Goal: Task Accomplishment & Management: Manage account settings

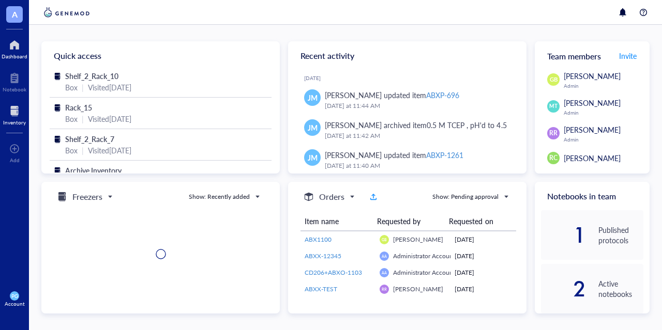
click at [20, 114] on div at bounding box center [14, 111] width 23 height 17
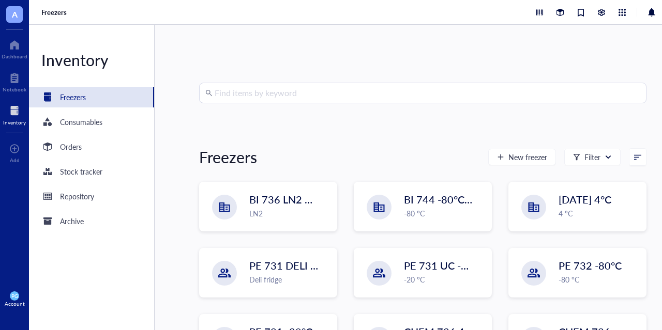
click at [300, 91] on input "search" at bounding box center [426, 93] width 425 height 20
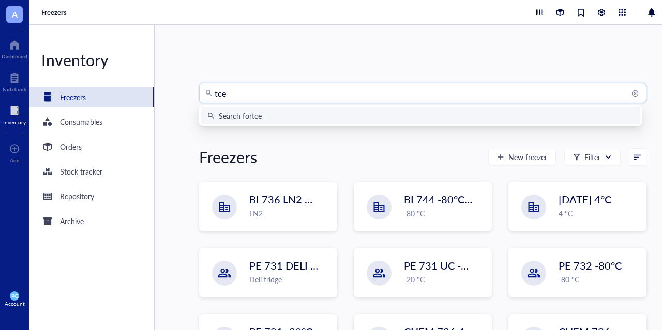
type input "tcep"
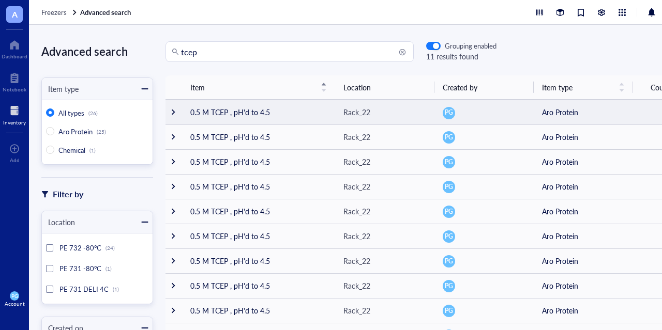
click at [174, 116] on td at bounding box center [173, 112] width 17 height 25
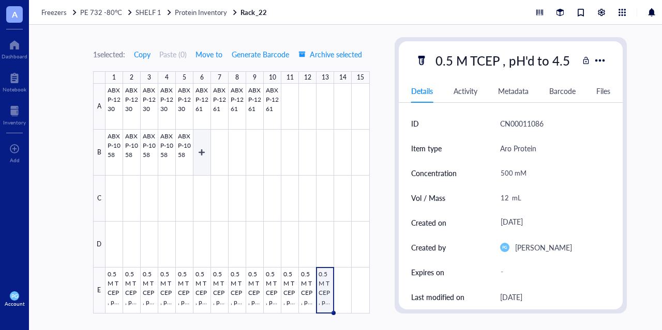
click at [199, 148] on div at bounding box center [237, 199] width 264 height 230
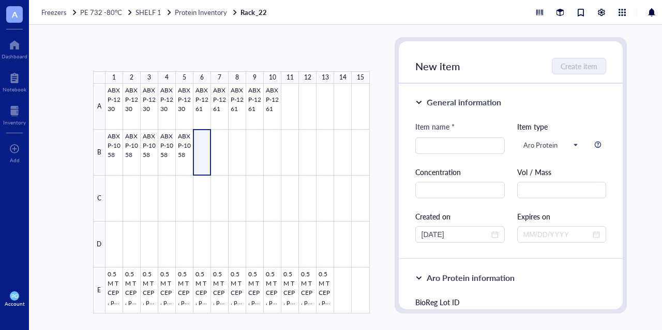
type textarea "Keep everyone on the same page…"
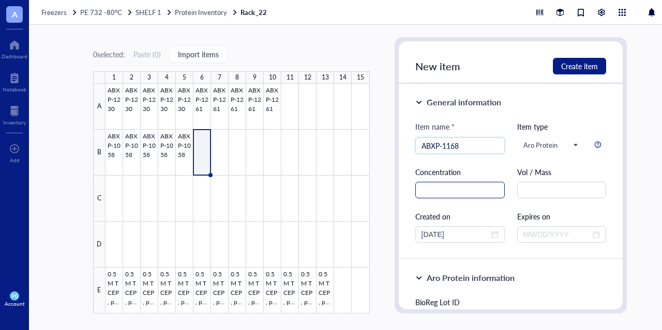
type input "ABXP-1168"
click at [439, 192] on input "text" at bounding box center [459, 190] width 89 height 17
type input "13.02"
click at [527, 193] on input "text" at bounding box center [561, 190] width 89 height 17
type input "mg/mL"
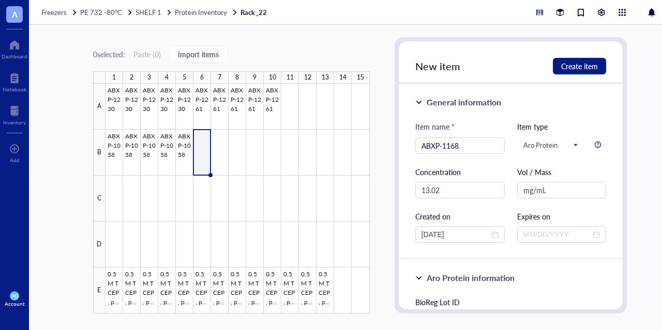
click at [509, 177] on div "Item name * ABXP-1168 Item type Aro Protein Concentration 13.02 Vol / Mass mg/m…" at bounding box center [510, 182] width 191 height 122
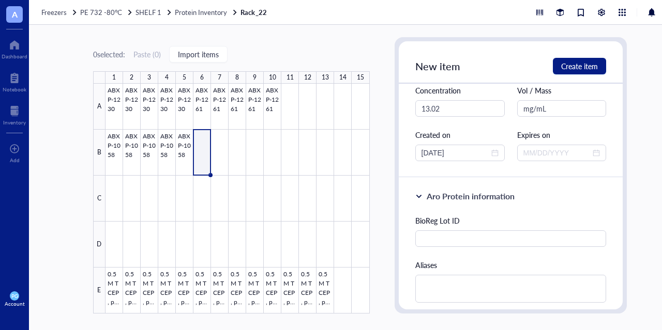
scroll to position [103, 0]
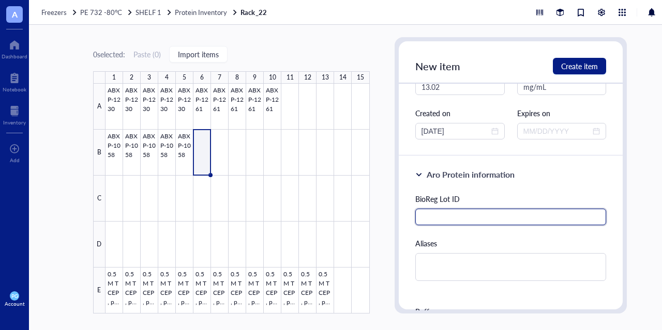
click at [465, 217] on input "text" at bounding box center [510, 217] width 191 height 17
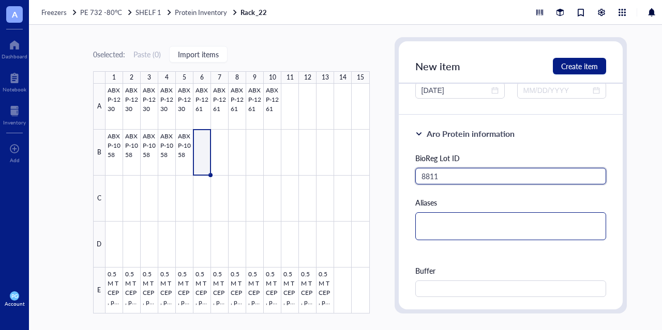
scroll to position [207, 0]
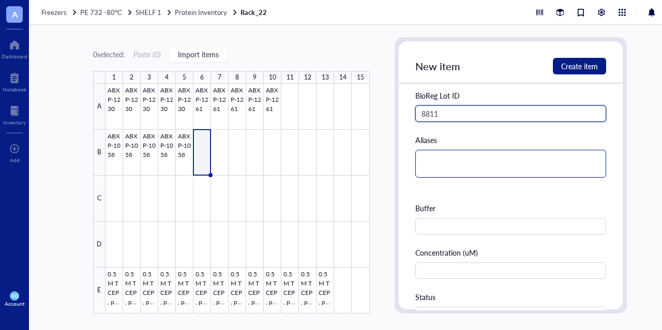
type input "8811"
click at [441, 165] on textarea at bounding box center [510, 164] width 191 height 28
type textarea "C"
type textarea "CD"
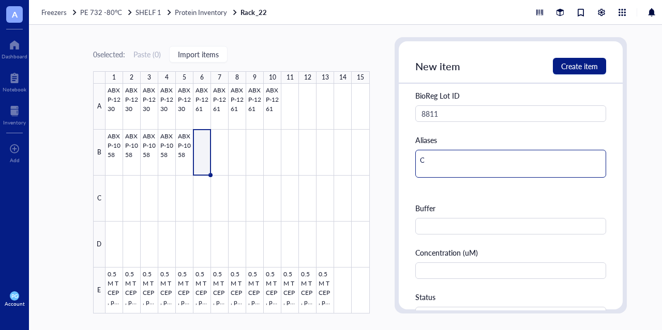
type textarea "CD"
type textarea "CD7"
type textarea "CD71"
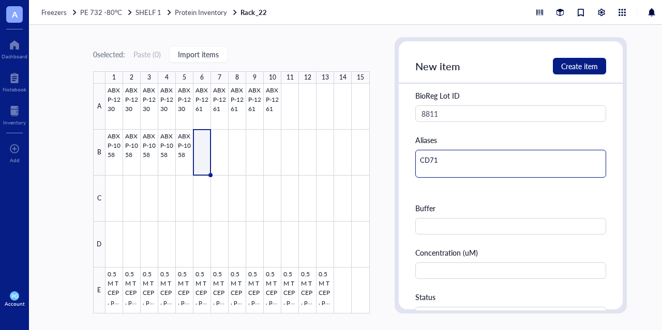
type textarea "CD71-"
type textarea "CD71-6"
type textarea "CD71-67"
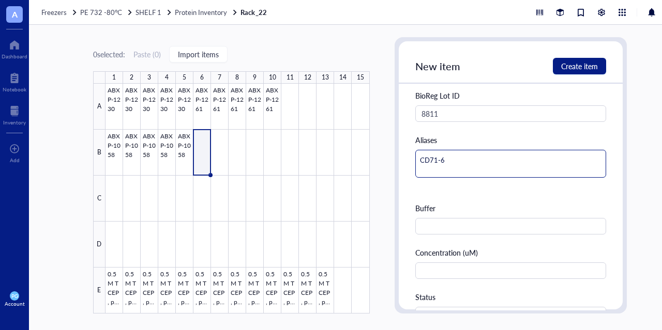
type textarea "CD71-67"
type textarea "CD71-67a"
type textarea "CD71-67a-"
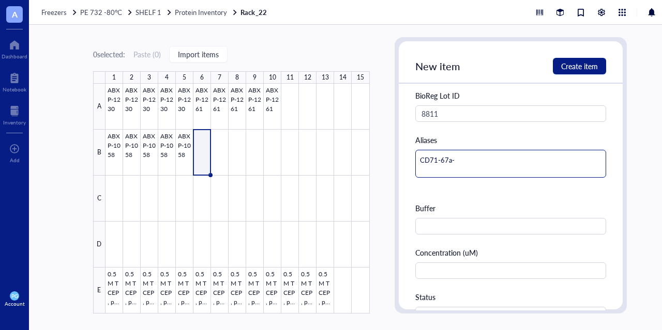
type textarea "CD71-67a-H"
type textarea "CD71-67a-H9"
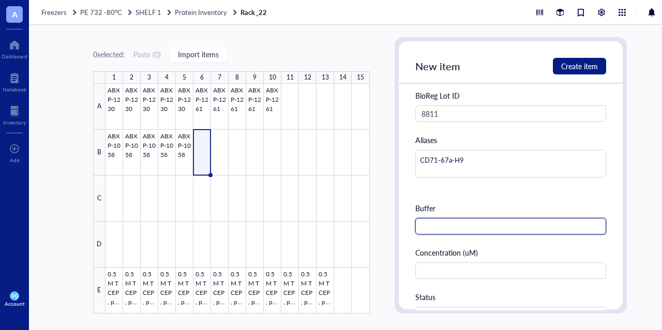
click at [455, 224] on input "text" at bounding box center [510, 226] width 191 height 17
type input "1X HBS"
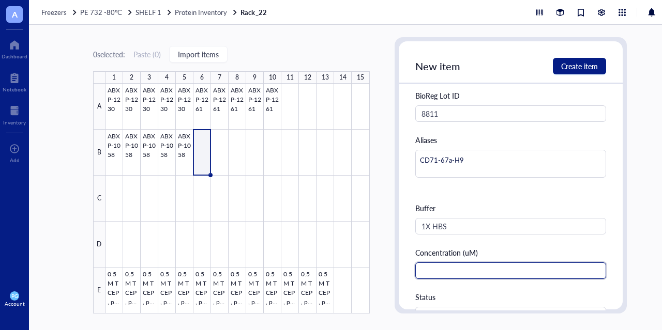
click at [458, 270] on input "text" at bounding box center [510, 271] width 191 height 17
type input "615.8"
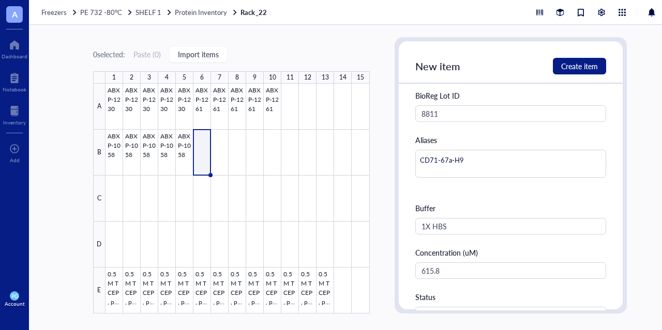
click at [495, 245] on div "BioReg Lot ID 8811 Aliases CD71-67a-H9 Buffer 1X HBS Concentration (uM) 615.8 S…" at bounding box center [510, 251] width 191 height 323
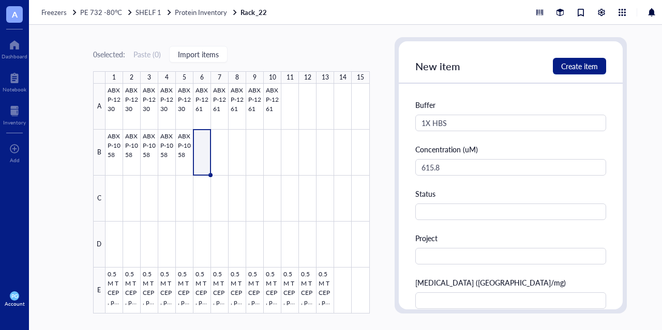
scroll to position [362, 0]
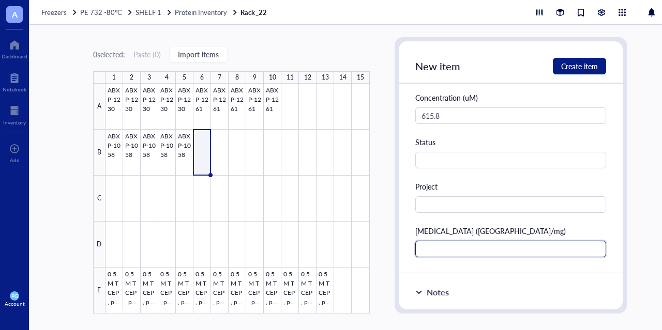
click at [471, 249] on input "text" at bounding box center [510, 249] width 191 height 17
type input "0.3"
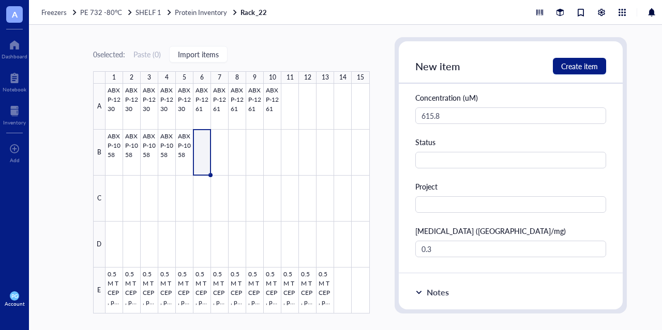
click at [500, 221] on div "BioReg Lot ID 8811 Aliases CD71-67a-H9 Buffer 1X HBS Concentration (uM) 615.8 S…" at bounding box center [510, 96] width 191 height 323
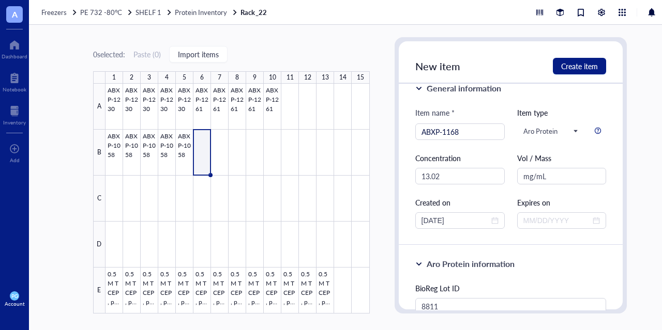
scroll to position [0, 0]
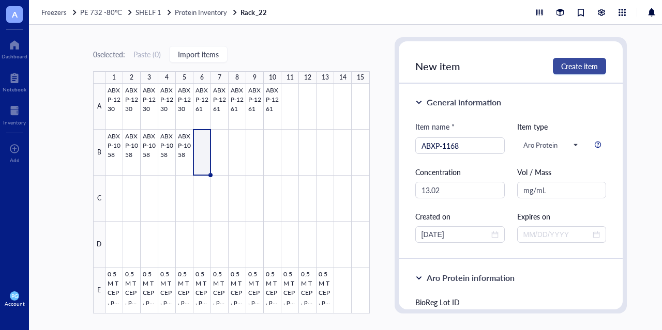
click at [570, 69] on span "Create item" at bounding box center [579, 66] width 37 height 8
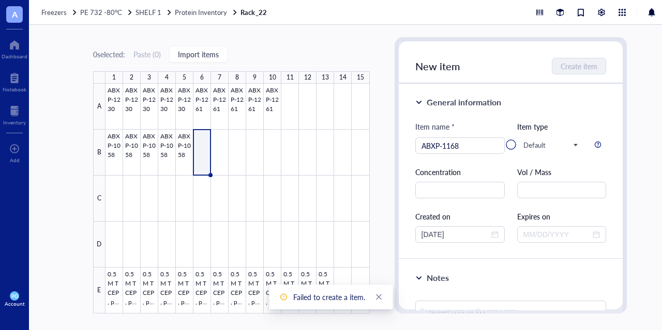
click at [343, 298] on div "Failed to create a item." at bounding box center [329, 296] width 72 height 11
click at [532, 147] on div at bounding box center [510, 144] width 224 height 207
click at [511, 143] on div at bounding box center [510, 144] width 224 height 207
click at [554, 148] on div at bounding box center [510, 144] width 224 height 207
click at [570, 145] on div at bounding box center [510, 144] width 224 height 207
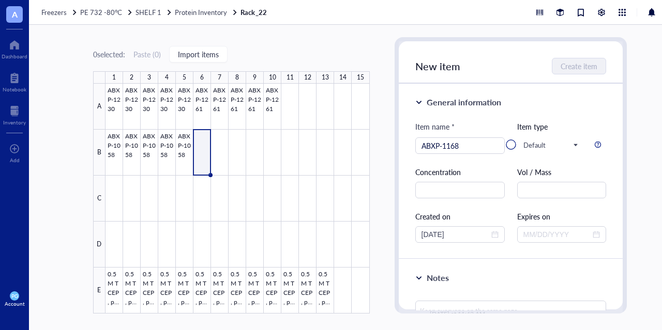
click at [594, 145] on div at bounding box center [510, 144] width 224 height 207
click at [573, 144] on div at bounding box center [510, 144] width 224 height 207
click at [571, 144] on div at bounding box center [510, 144] width 224 height 207
click at [201, 148] on div at bounding box center [237, 199] width 264 height 230
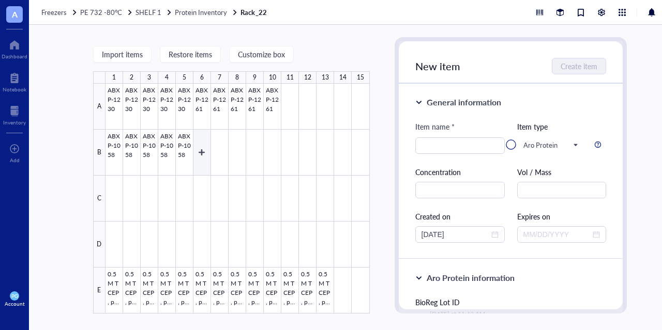
type textarea "Keep everyone on the same page…"
click at [458, 145] on div at bounding box center [510, 144] width 224 height 207
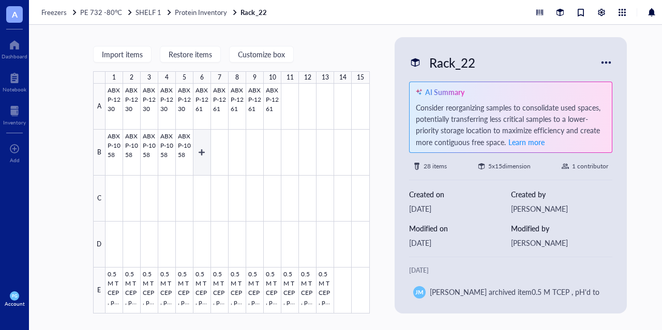
click at [202, 150] on div at bounding box center [237, 199] width 264 height 230
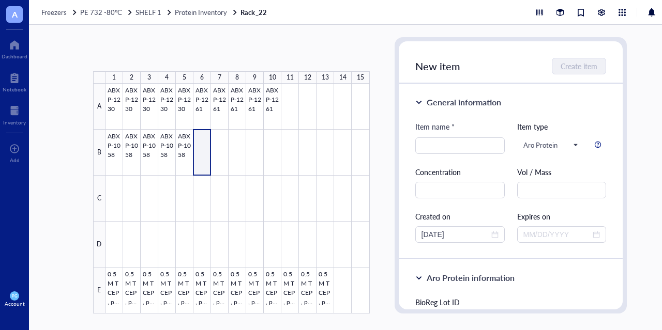
type textarea "Keep everyone on the same page…"
type input "S"
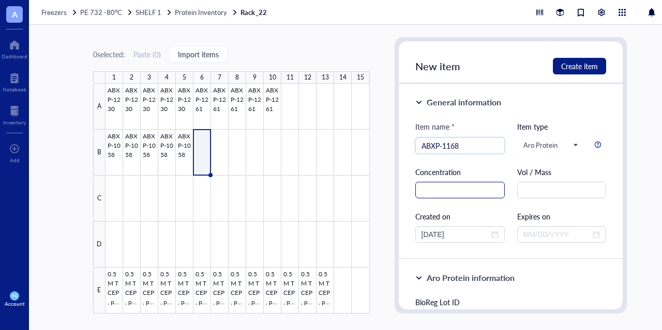
type input "ABXP-1168"
click at [436, 190] on input "text" at bounding box center [459, 190] width 89 height 17
type input "13.02"
click at [528, 193] on input "text" at bounding box center [561, 190] width 89 height 17
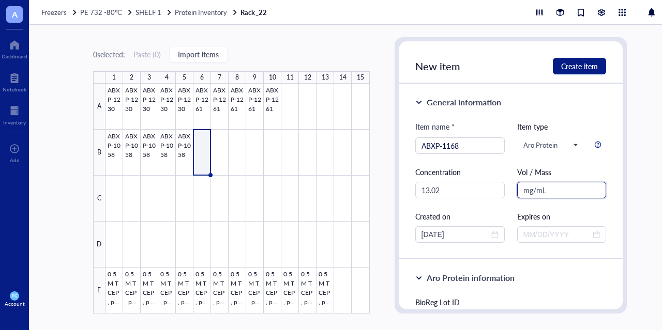
type input "mg/mL"
click at [479, 212] on div "Created on" at bounding box center [459, 216] width 89 height 11
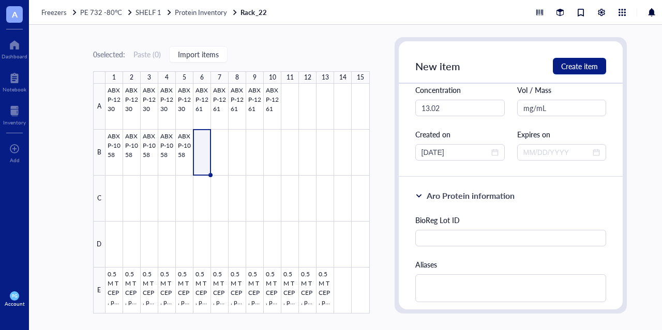
scroll to position [103, 0]
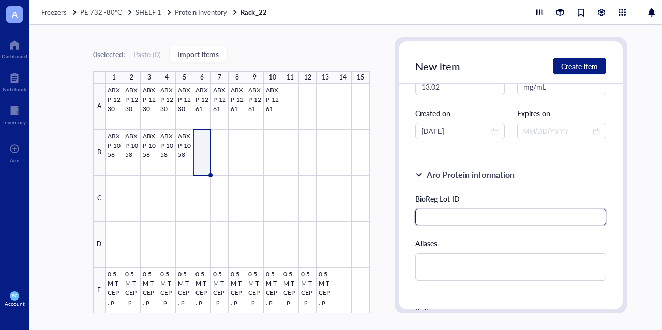
click at [474, 216] on input "text" at bounding box center [510, 217] width 191 height 17
type input "8811"
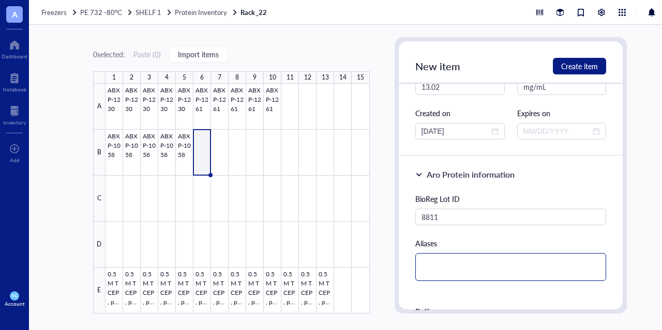
click at [453, 268] on textarea at bounding box center [510, 267] width 191 height 28
type textarea "C"
type textarea "CD"
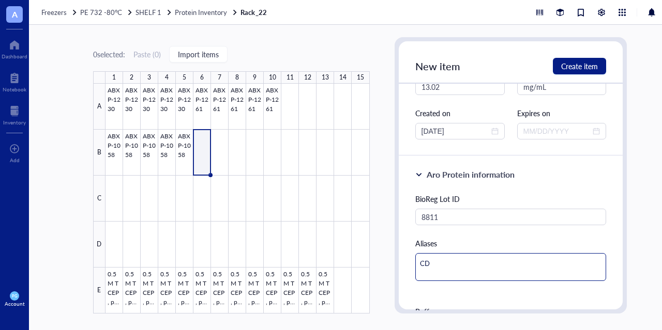
type textarea "CD7"
type textarea "CD71"
type textarea "CD71-"
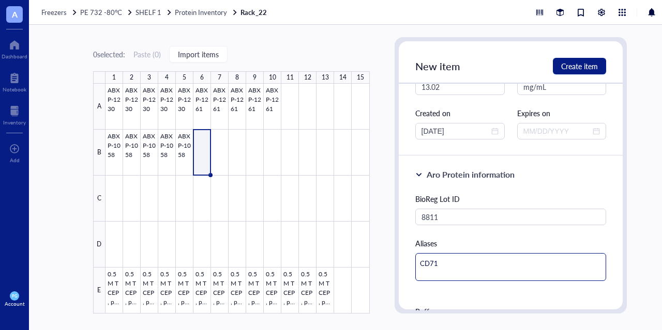
type textarea "CD71-"
type textarea "CD71-6"
type textarea "CD71-67"
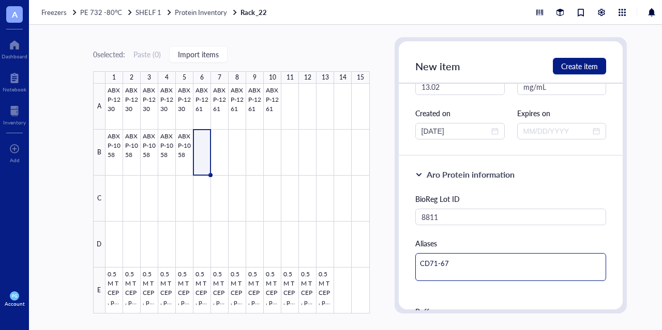
type textarea "CD71-67a"
type textarea "CD71-67a-"
type textarea "CD71-67a-H"
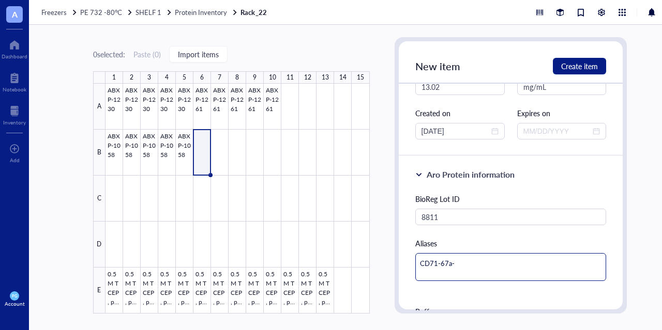
type textarea "CD71-67a-H"
type textarea "CD71-67a-H9"
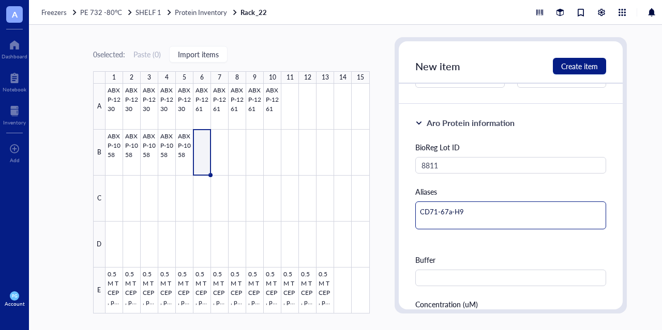
scroll to position [207, 0]
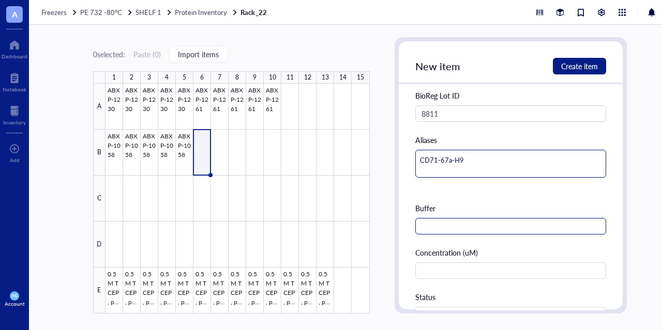
type textarea "CD71-67a-H9"
click at [458, 227] on input "text" at bounding box center [510, 226] width 191 height 17
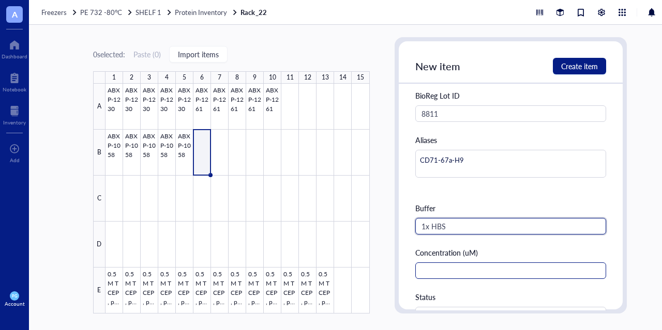
type input "1x HBS"
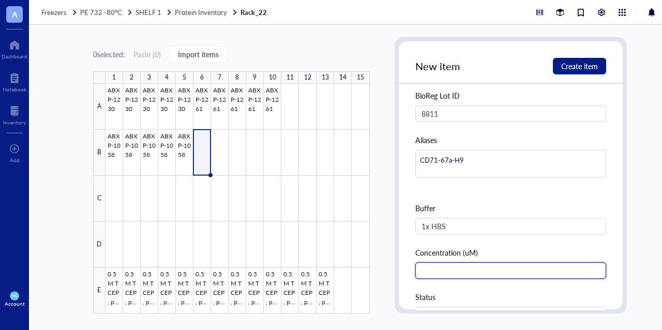
click at [459, 274] on input "text" at bounding box center [510, 271] width 191 height 17
type input "5"
type input "615.8"
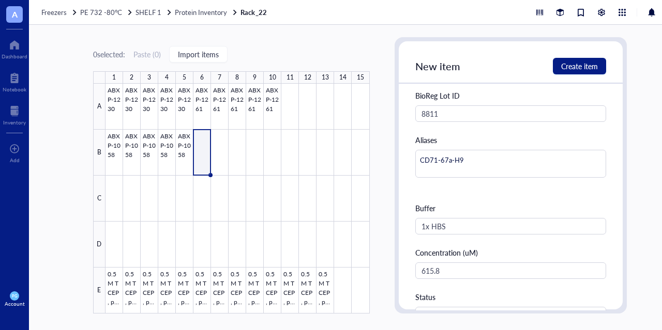
click at [504, 250] on div "Concentration (uM)" at bounding box center [510, 252] width 191 height 11
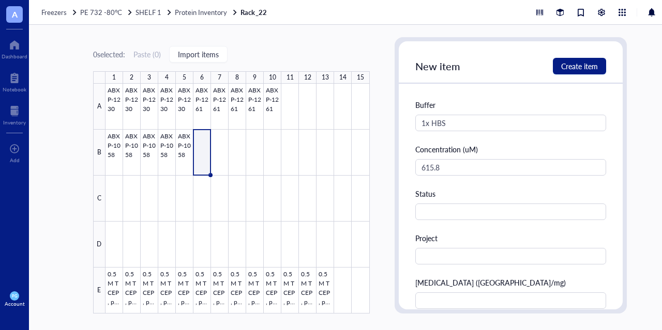
scroll to position [362, 0]
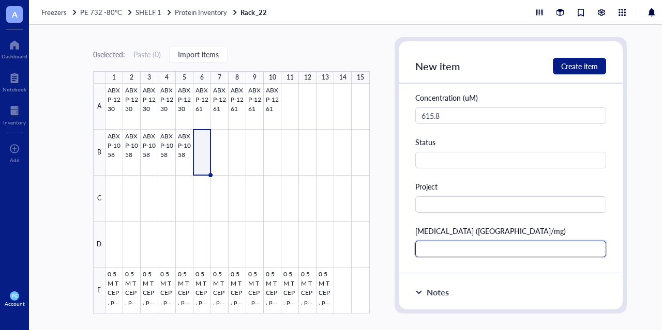
click at [466, 250] on input "text" at bounding box center [510, 249] width 191 height 17
type input "0.3"
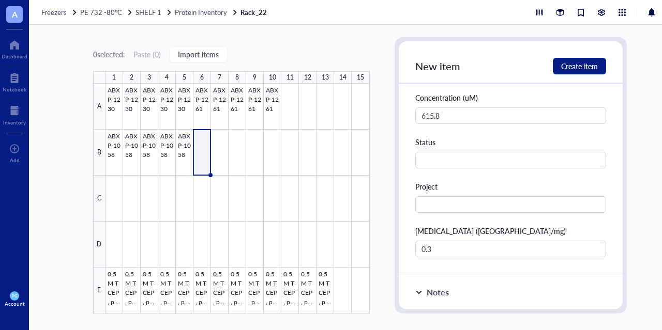
click at [485, 228] on div "[MEDICAL_DATA] ([GEOGRAPHIC_DATA]/mg)" at bounding box center [510, 230] width 191 height 11
click at [579, 70] on span "Create item" at bounding box center [579, 66] width 37 height 8
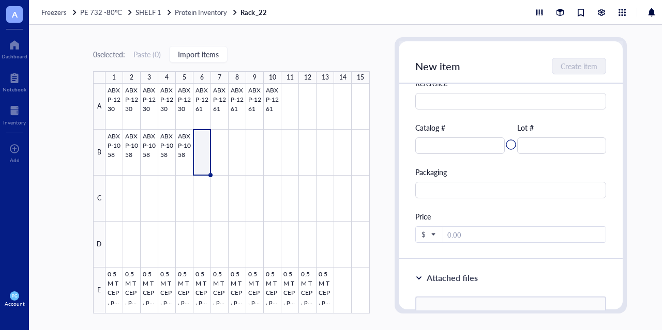
scroll to position [0, 0]
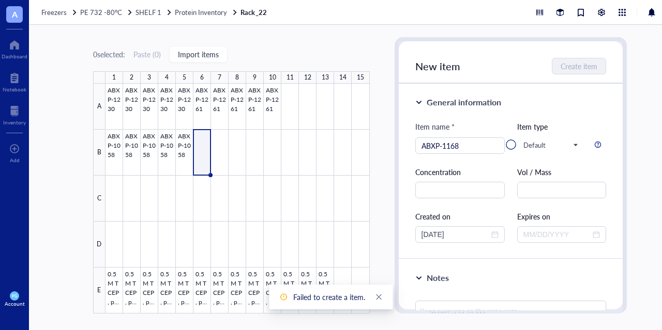
drag, startPoint x: 572, startPoint y: 82, endPoint x: 575, endPoint y: 101, distance: 18.9
click at [573, 95] on div at bounding box center [510, 144] width 224 height 207
click at [381, 299] on icon "close" at bounding box center [378, 297] width 7 height 7
click at [533, 146] on div at bounding box center [510, 144] width 224 height 207
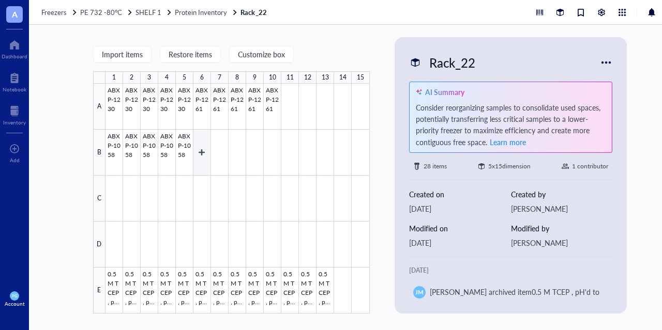
click at [197, 144] on div at bounding box center [237, 199] width 264 height 230
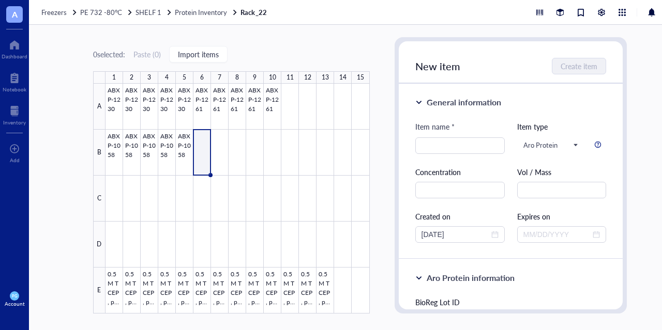
type textarea "Keep everyone on the same page…"
click at [473, 145] on input "search" at bounding box center [459, 146] width 77 height 16
type input "ABXP-1168"
click at [453, 181] on div "Concentration" at bounding box center [459, 182] width 89 height 32
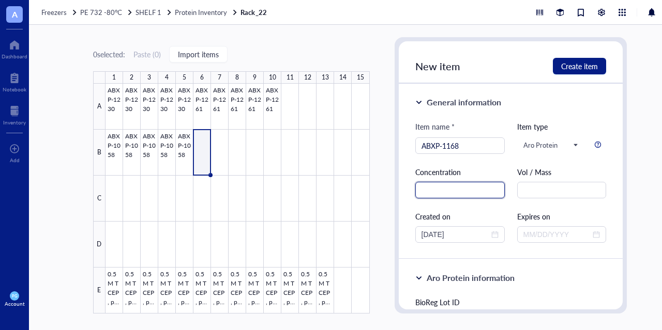
click at [454, 184] on input "text" at bounding box center [459, 190] width 89 height 17
type input "13.02"
click at [413, 205] on div "General information Item name * ABXP-1168 Item type Aro Protein Concentration 1…" at bounding box center [510, 172] width 224 height 176
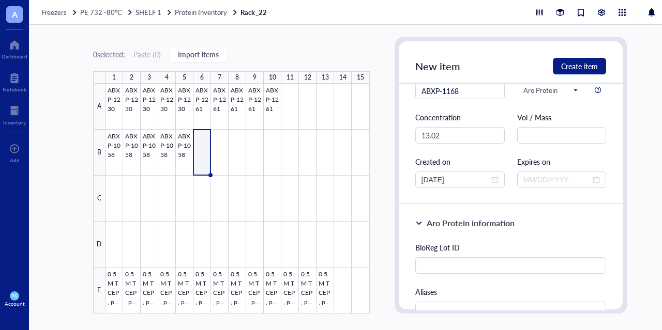
scroll to position [103, 0]
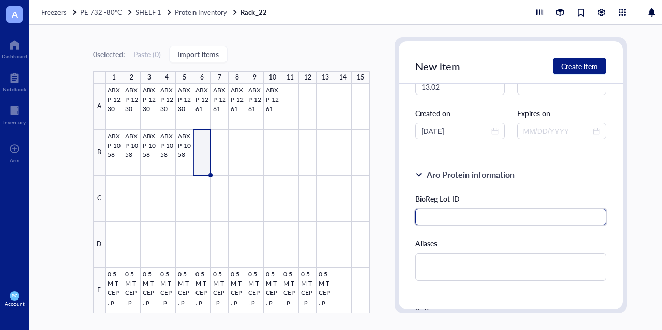
click at [448, 214] on input "text" at bounding box center [510, 217] width 191 height 17
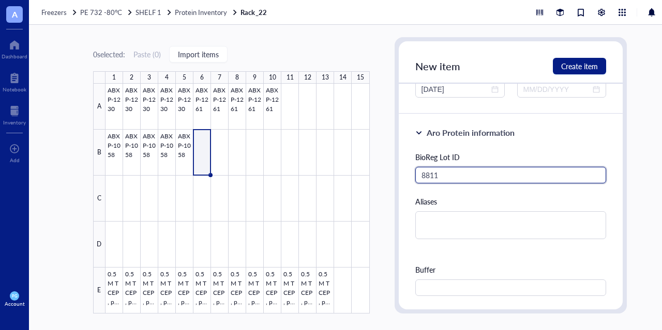
scroll to position [155, 0]
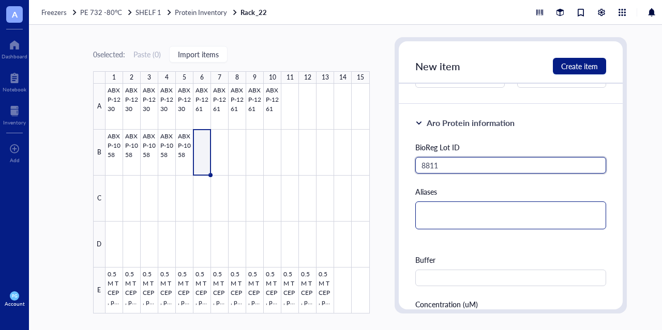
type input "8811"
click at [446, 213] on textarea at bounding box center [510, 216] width 191 height 28
type textarea "C"
type textarea "CD"
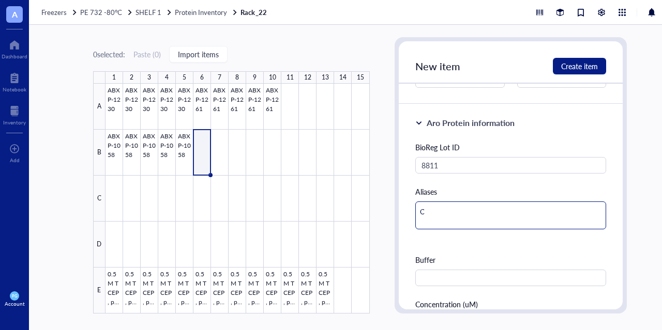
type textarea "CD"
type textarea "CD7"
type textarea "CD71"
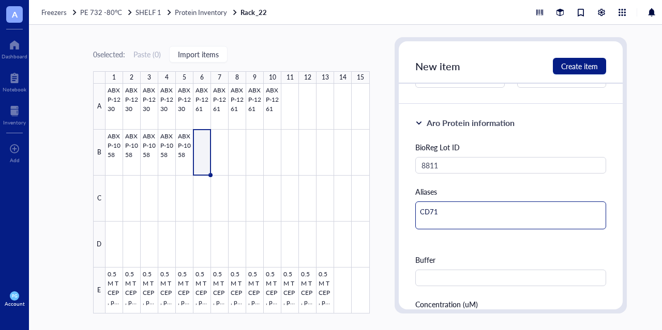
type textarea "CD71-"
type textarea "CD71-6"
type textarea "CD71-67"
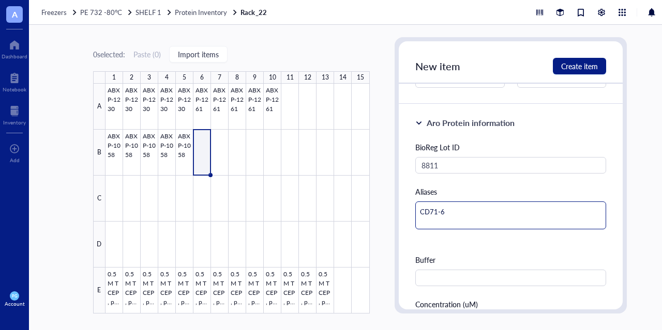
type textarea "CD71-67"
type textarea "CD71-67a"
type textarea "CD71-67a-"
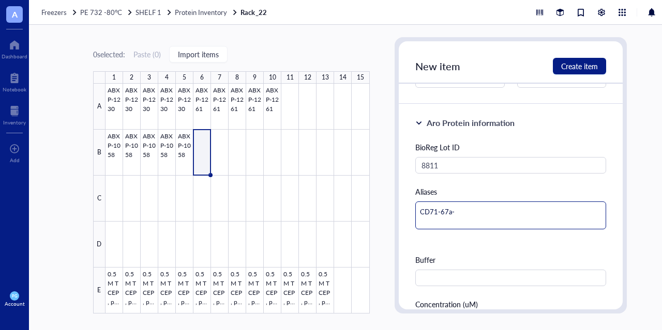
type textarea "CD71-67a-H"
type textarea "CD71-67a-H9"
click at [438, 266] on div "Buffer" at bounding box center [510, 270] width 191 height 32
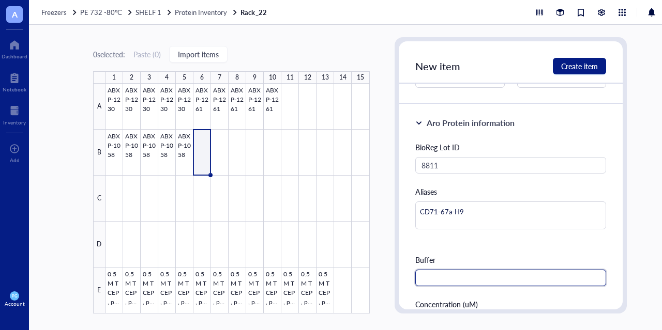
click at [436, 275] on input "text" at bounding box center [510, 278] width 191 height 17
type input "1x HBS"
click at [472, 248] on div "BioReg Lot ID 8811 Aliases CD71-67a-H9 Buffer 1x HBS Concentration (uM) Status …" at bounding box center [510, 303] width 191 height 323
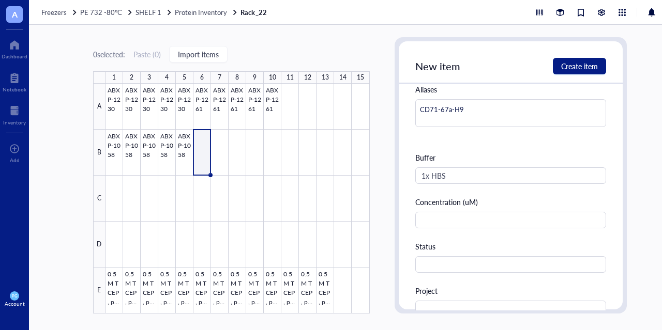
scroll to position [258, 0]
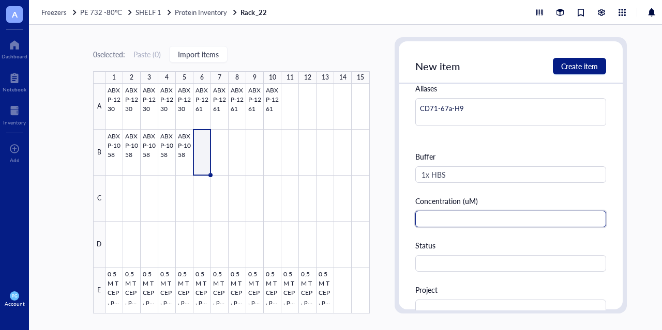
click at [456, 218] on input "text" at bounding box center [510, 219] width 191 height 17
type input "615.8"
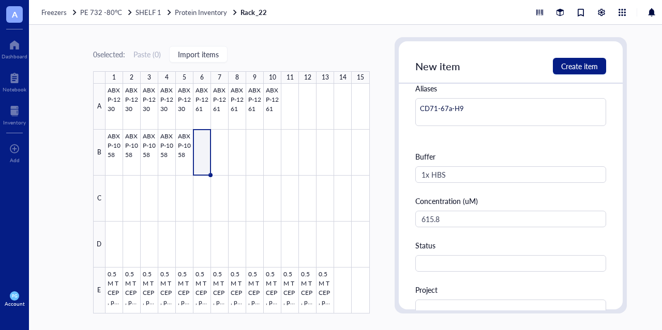
click at [485, 247] on div "Status" at bounding box center [510, 245] width 191 height 11
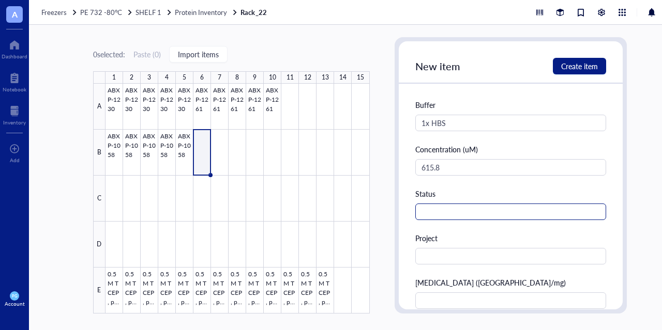
scroll to position [413, 0]
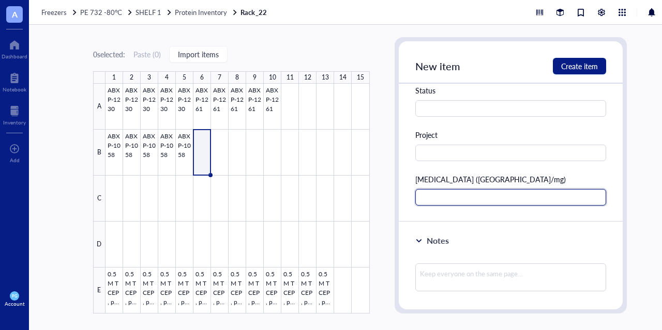
click at [465, 198] on input "text" at bounding box center [510, 197] width 191 height 17
type input "0.3"
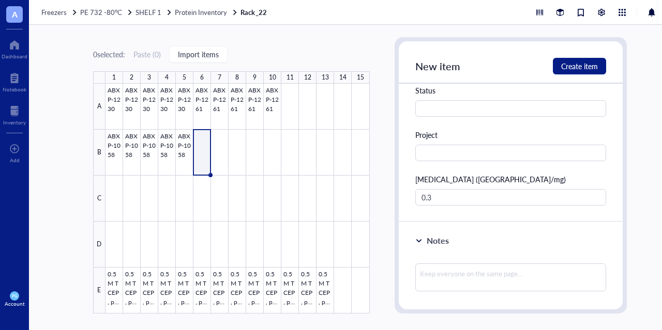
click at [503, 174] on div "[MEDICAL_DATA] ([GEOGRAPHIC_DATA]/mg)" at bounding box center [510, 179] width 191 height 11
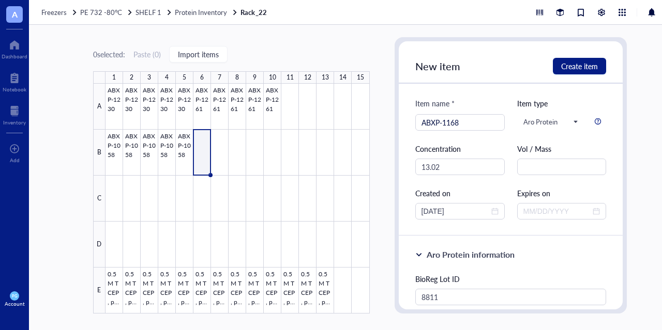
scroll to position [0, 0]
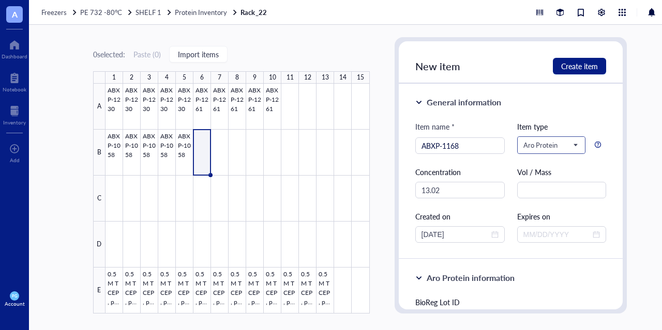
click at [573, 144] on span at bounding box center [551, 145] width 56 height 16
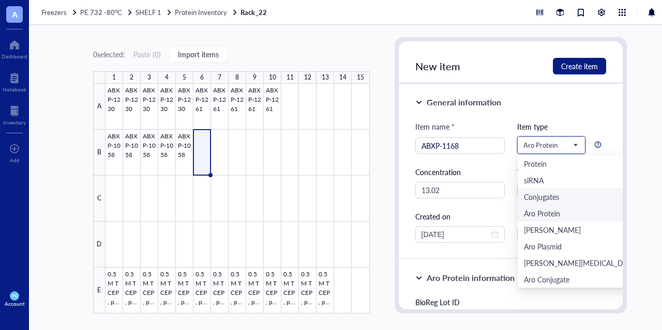
click at [542, 203] on div "Conjugates" at bounding box center [580, 197] width 126 height 17
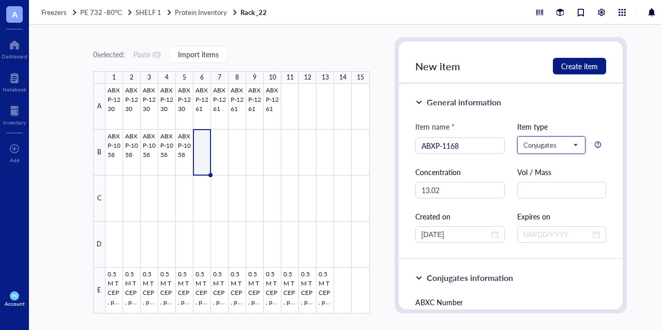
click at [548, 146] on span "Conjugates" at bounding box center [550, 145] width 54 height 9
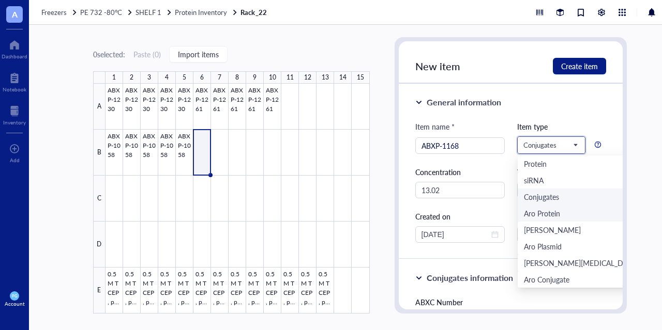
click at [535, 211] on div "Aro Protein" at bounding box center [542, 213] width 36 height 11
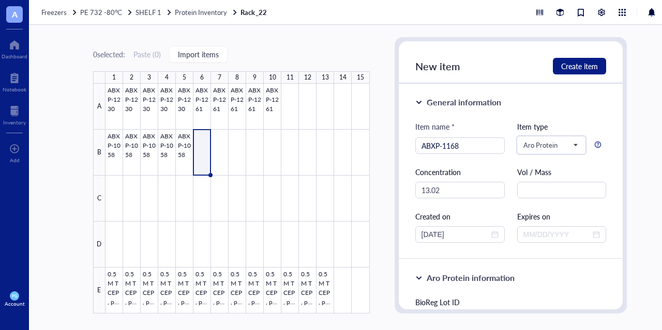
click at [512, 165] on div "Item name * ABXP-1168 Item type Aro Protein Aro Protein Protein siRNA Conjugate…" at bounding box center [510, 182] width 191 height 122
click at [540, 195] on input "text" at bounding box center [561, 190] width 89 height 17
type input "mg/mL"
click at [509, 217] on div "Item name * ABXP-1168 Item type Aro Protein Protein siRNA Conjugates Aro Protei…" at bounding box center [510, 182] width 191 height 122
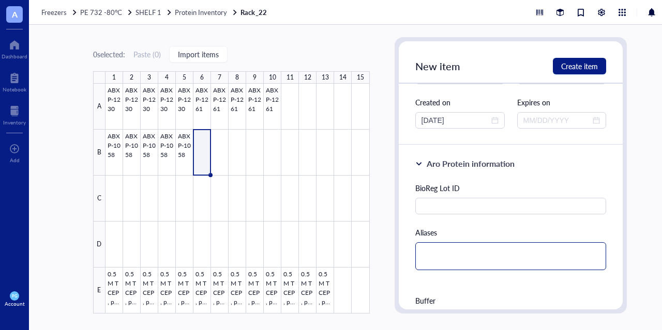
scroll to position [155, 0]
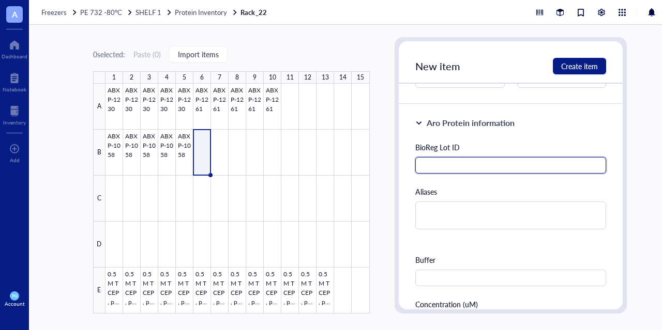
click at [456, 170] on input "text" at bounding box center [510, 165] width 191 height 17
type input "8811"
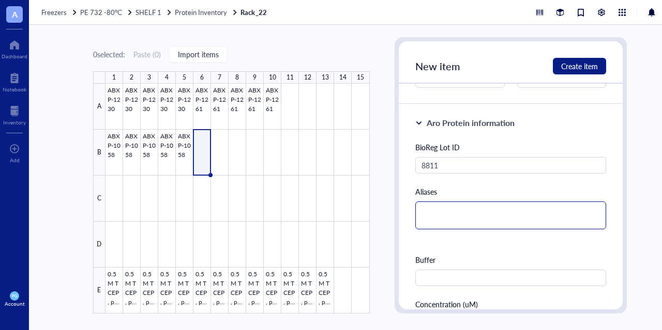
click at [450, 224] on textarea at bounding box center [510, 216] width 191 height 28
type textarea "C"
type textarea "CD"
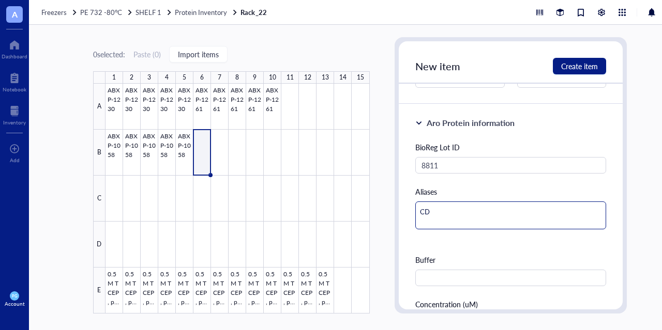
type textarea "CD7"
type textarea "CD71"
type textarea "CD71-"
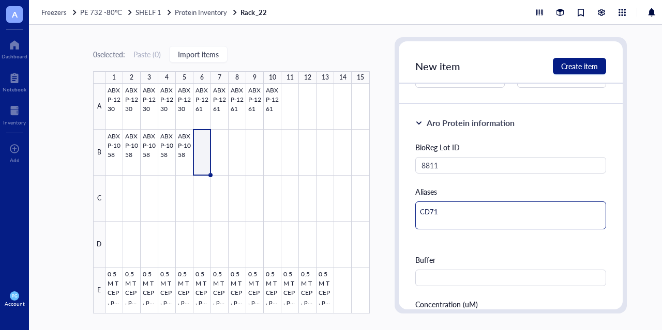
type textarea "CD71-"
type textarea "CD71-6"
type textarea "CD71-67"
type textarea "CD71-67a"
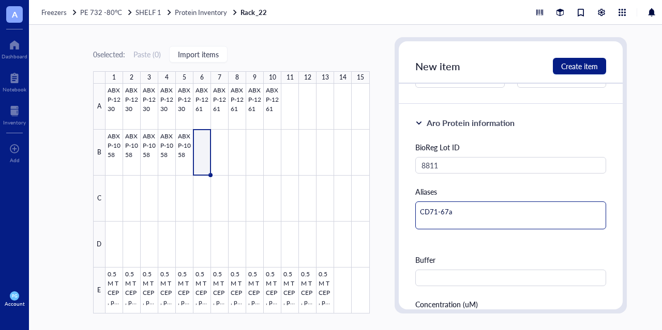
type textarea "CD71-67a-"
type textarea "CD71-67a-H"
type textarea "CD71-67a-H9"
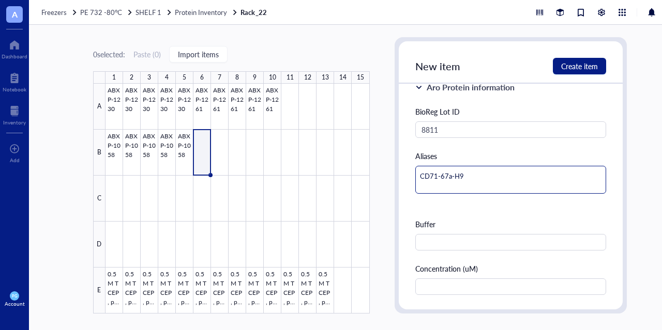
scroll to position [207, 0]
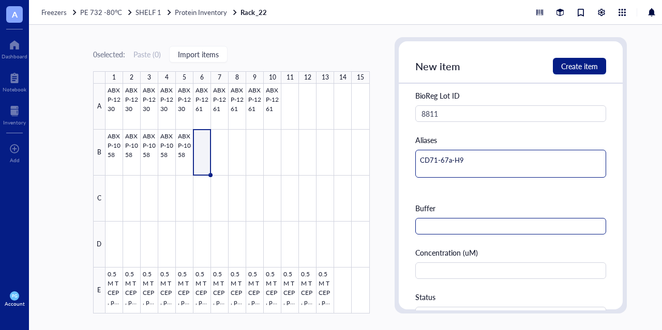
type textarea "CD71-67a-H9"
click at [457, 228] on input "text" at bounding box center [510, 226] width 191 height 17
type input "1x HBS"
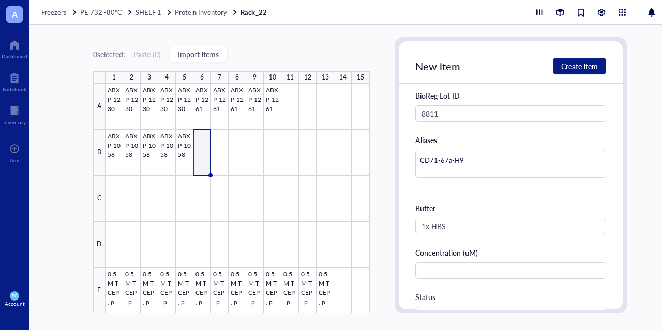
click at [451, 250] on div "Concentration (uM)" at bounding box center [510, 252] width 191 height 11
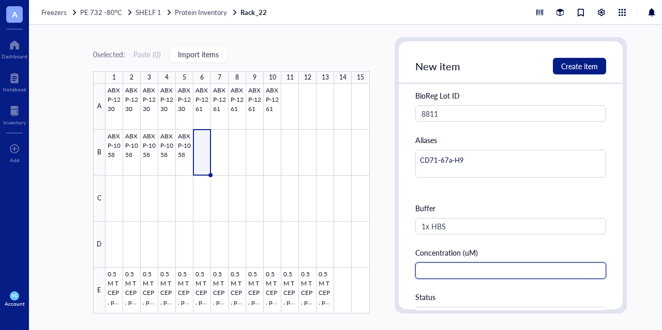
click at [463, 267] on input "text" at bounding box center [510, 271] width 191 height 17
type input "615.8"
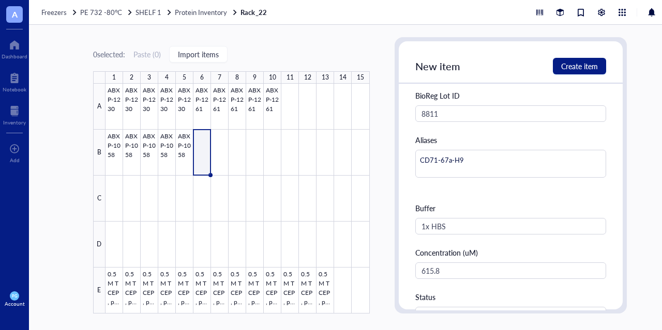
click at [456, 293] on div "Status" at bounding box center [510, 296] width 191 height 11
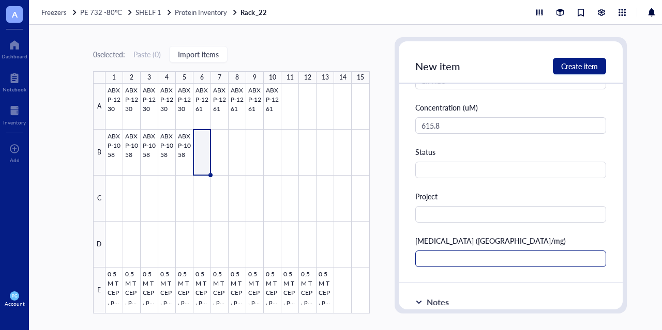
scroll to position [362, 0]
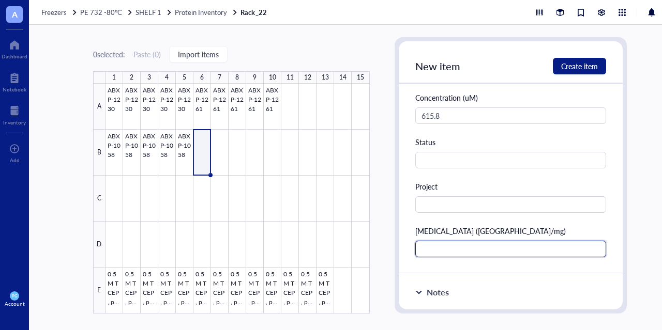
click at [453, 248] on input "text" at bounding box center [510, 249] width 191 height 17
type input "0.3"
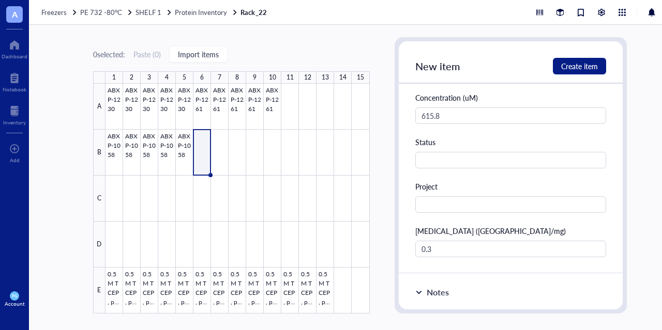
click at [507, 216] on div "BioReg Lot ID 8811 Aliases CD71-67a-H9 Buffer 1x HBS Concentration (uM) 615.8 S…" at bounding box center [510, 96] width 191 height 323
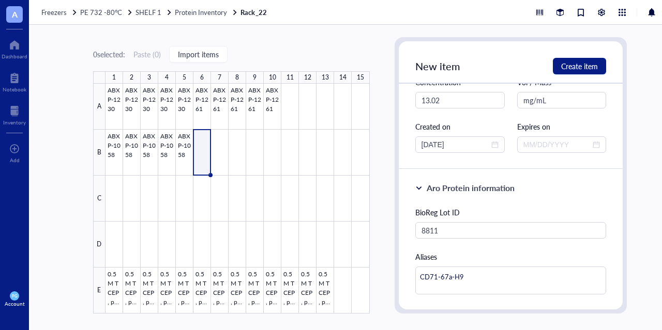
scroll to position [103, 0]
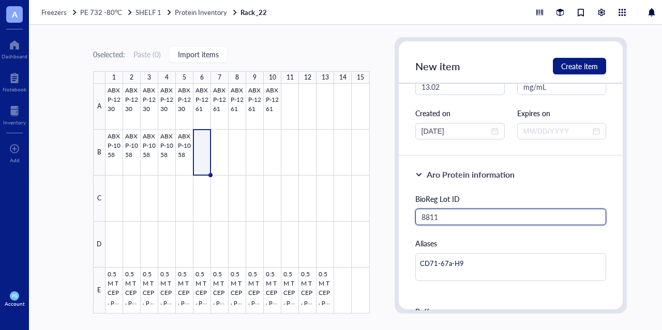
drag, startPoint x: 460, startPoint y: 221, endPoint x: 337, endPoint y: 221, distance: 122.5
click at [337, 221] on div "0 selected: Paste ( 0 ) Import items 1 2 3 4 5 6 7 8 9 10 11 12 13 14 15 A B C …" at bounding box center [360, 177] width 662 height 305
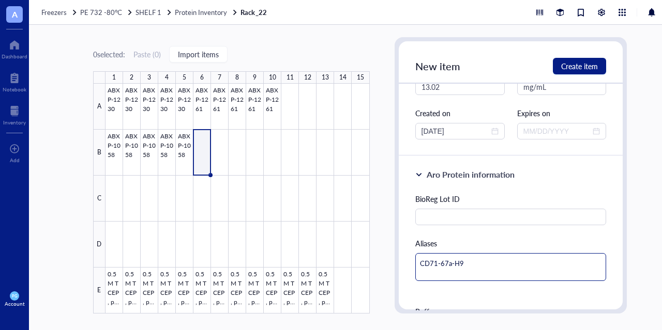
click at [386, 266] on div "0 selected: Paste ( 0 ) Import items 1 2 3 4 5 6 7 8 9 10 11 12 13 14 15 A B C …" at bounding box center [360, 177] width 662 height 305
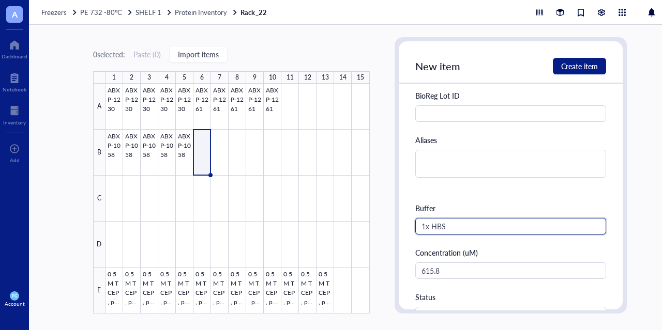
drag, startPoint x: 467, startPoint y: 225, endPoint x: 325, endPoint y: 224, distance: 142.1
click at [325, 224] on div "0 selected: Paste ( 0 ) Import items 1 2 3 4 5 6 7 8 9 10 11 12 13 14 15 A B C …" at bounding box center [360, 177] width 662 height 305
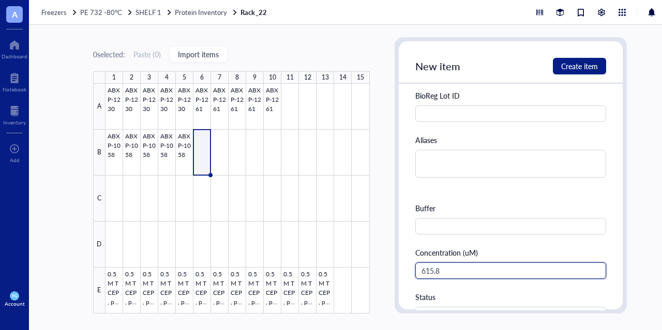
drag, startPoint x: 450, startPoint y: 270, endPoint x: 384, endPoint y: 270, distance: 65.6
click at [384, 270] on div "0 selected: Paste ( 0 ) Import items 1 2 3 4 5 6 7 8 9 10 11 12 13 14 15 A B C …" at bounding box center [360, 177] width 662 height 305
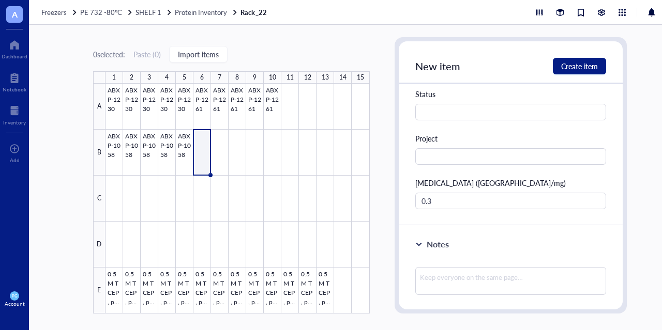
scroll to position [413, 0]
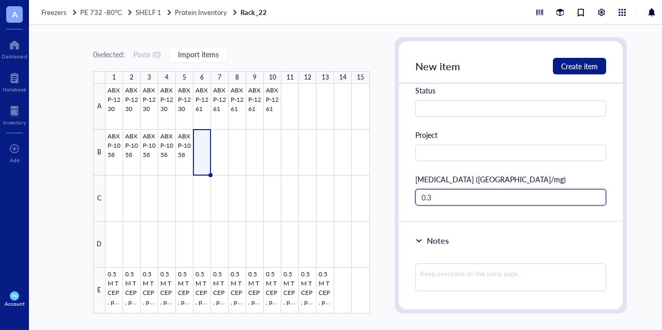
drag, startPoint x: 436, startPoint y: 196, endPoint x: 382, endPoint y: 195, distance: 53.2
click at [382, 195] on div "0 selected: Paste ( 0 ) Import items 1 2 3 4 5 6 7 8 9 10 11 12 13 14 15 A B C …" at bounding box center [360, 177] width 662 height 305
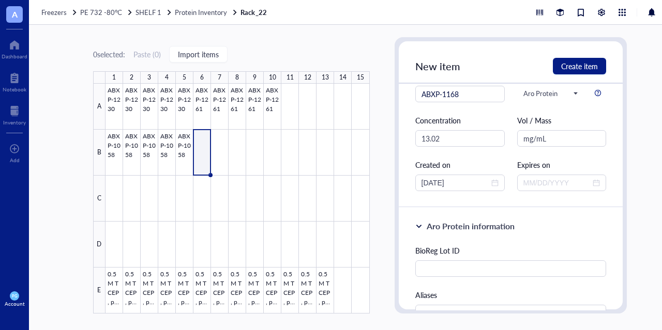
scroll to position [0, 0]
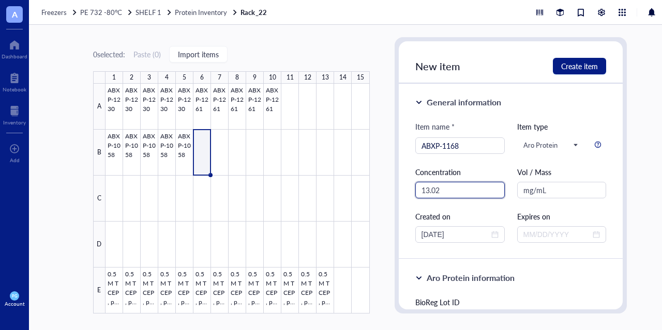
drag, startPoint x: 444, startPoint y: 190, endPoint x: 337, endPoint y: 180, distance: 107.5
click at [337, 180] on div "0 selected: Paste ( 0 ) Import items 1 2 3 4 5 6 7 8 9 10 11 12 13 14 15 A B C …" at bounding box center [360, 177] width 662 height 305
drag, startPoint x: 555, startPoint y: 192, endPoint x: 487, endPoint y: 195, distance: 68.3
click at [487, 195] on div "Item name * ABXP-1168 Item type Aro Protein Protein siRNA Conjugates Aro Protei…" at bounding box center [510, 182] width 191 height 122
click at [504, 171] on div "Item name * ABXP-1168 Item type Aro Protein Protein siRNA Conjugates Aro Protei…" at bounding box center [510, 182] width 191 height 122
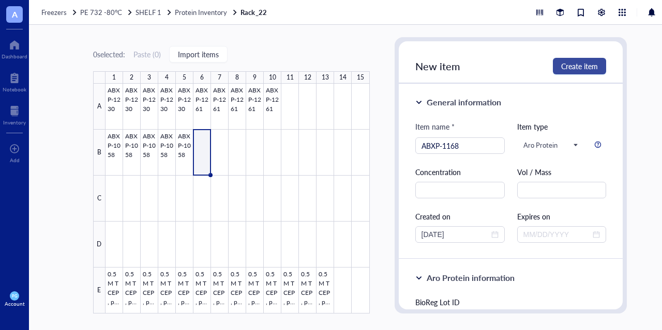
click at [575, 69] on span "Create item" at bounding box center [579, 66] width 37 height 8
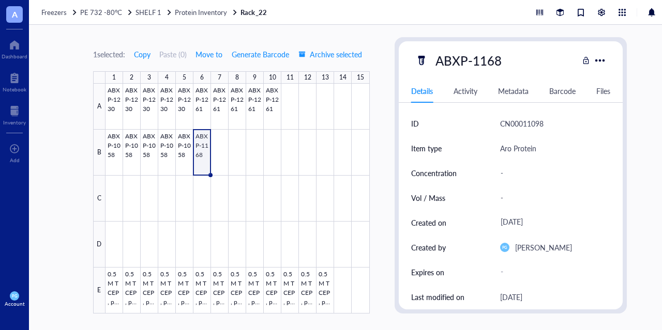
click at [509, 171] on div "-" at bounding box center [551, 173] width 111 height 22
type input "6"
type input "13.02"
click at [507, 197] on div "-" at bounding box center [551, 198] width 111 height 22
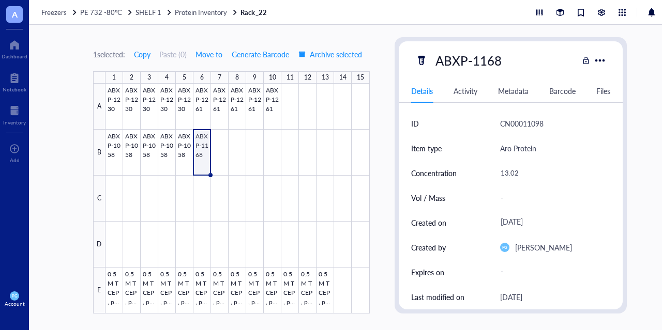
click at [501, 193] on div "-" at bounding box center [551, 198] width 111 height 22
type input "mg/mL"
click at [469, 179] on div "Concentration" at bounding box center [449, 173] width 76 height 25
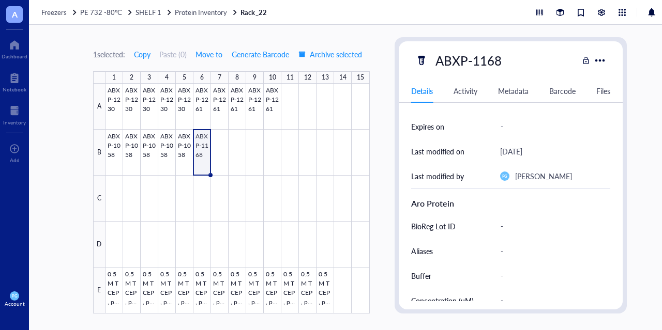
scroll to position [155, 0]
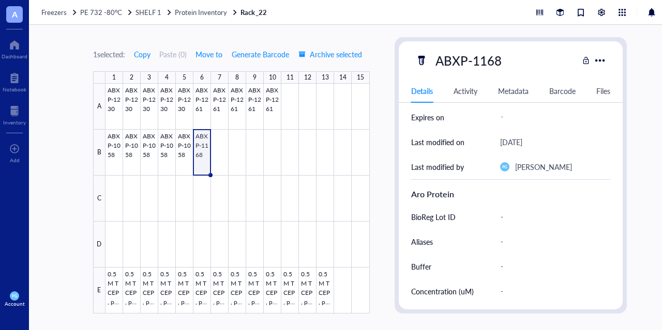
click at [521, 220] on div "-" at bounding box center [551, 217] width 111 height 22
type input "8811"
click at [505, 244] on div "-" at bounding box center [551, 242] width 111 height 22
click at [513, 240] on div "-" at bounding box center [551, 242] width 111 height 22
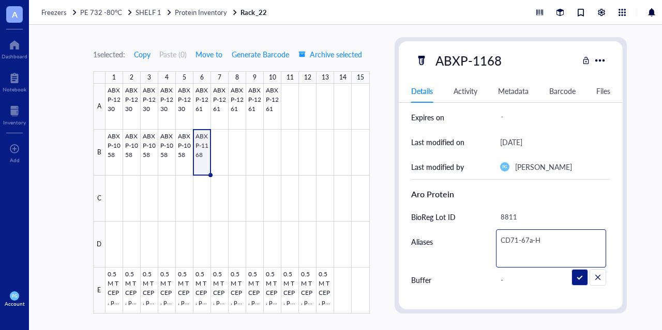
type textarea "CD71-67a-H9"
click at [457, 257] on div "Aro Protein BioReg Lot ID 8811 Aliases CD71-67a-H9 Buffer - Concentration (uM) …" at bounding box center [511, 285] width 200 height 212
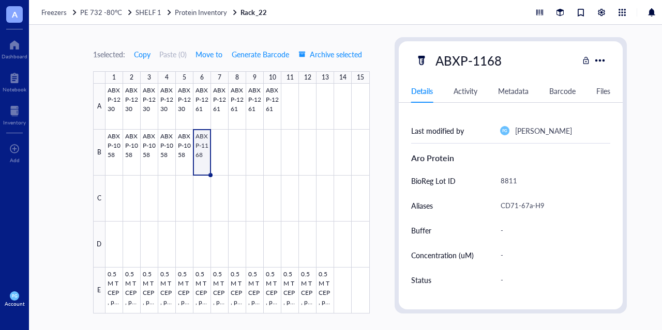
scroll to position [207, 0]
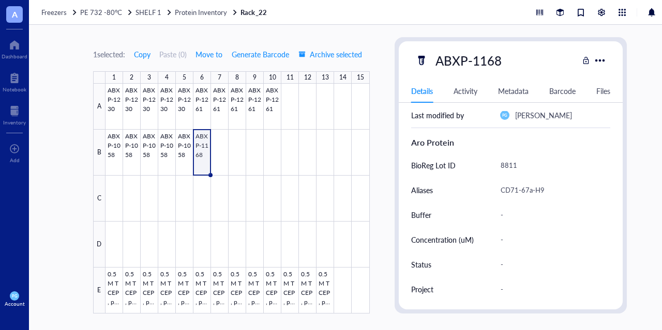
click at [518, 213] on div "-" at bounding box center [551, 215] width 111 height 22
type input "1x HBS"
click at [501, 246] on div "-" at bounding box center [551, 240] width 111 height 22
click at [514, 239] on div "-" at bounding box center [551, 240] width 111 height 22
type input "615.8"
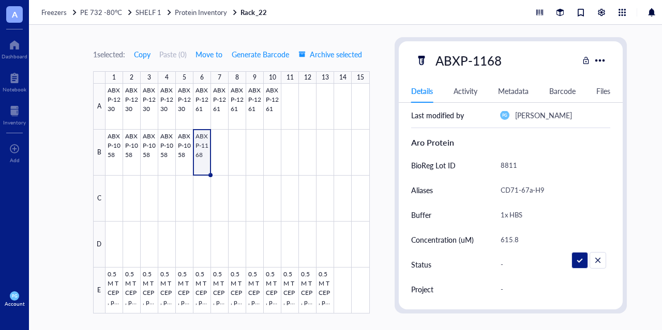
scroll to position [258, 0]
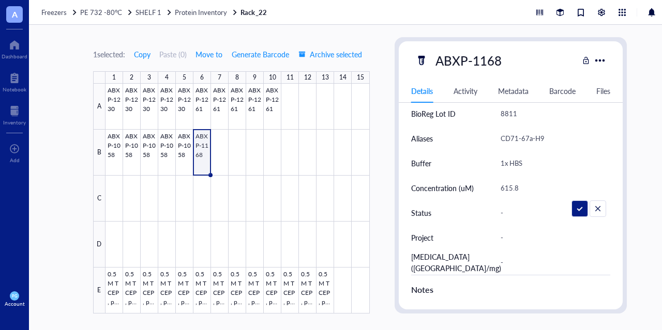
click at [475, 205] on div "Status" at bounding box center [449, 213] width 76 height 25
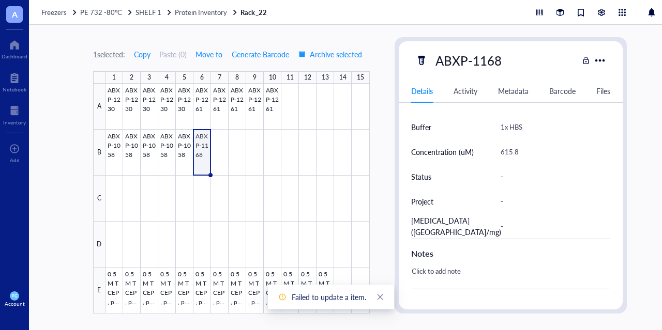
scroll to position [310, 0]
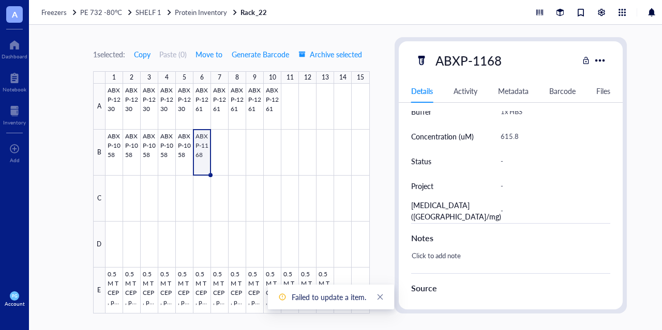
click at [528, 210] on div "-" at bounding box center [551, 211] width 111 height 22
type input "0.3"
click at [467, 195] on div "Project" at bounding box center [449, 186] width 76 height 25
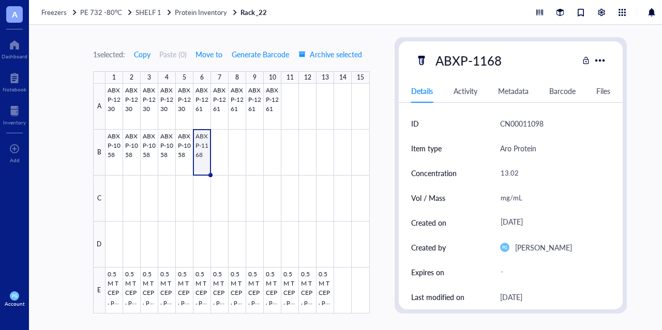
scroll to position [52, 0]
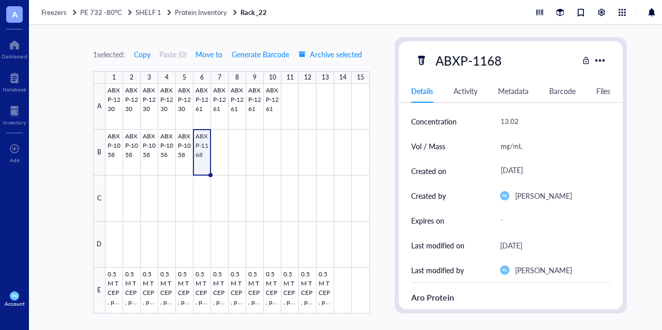
click at [526, 168] on div "[DATE]" at bounding box center [551, 171] width 111 height 19
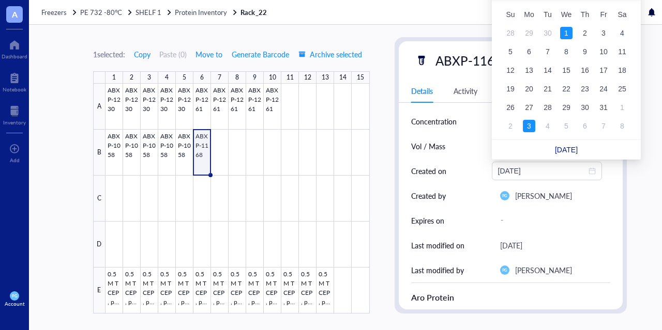
type input "[DATE]"
click at [486, 192] on div "Created by" at bounding box center [449, 195] width 76 height 25
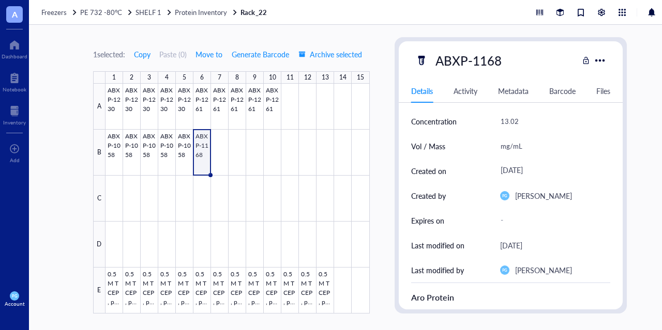
click at [535, 165] on div "[DATE]" at bounding box center [551, 171] width 111 height 19
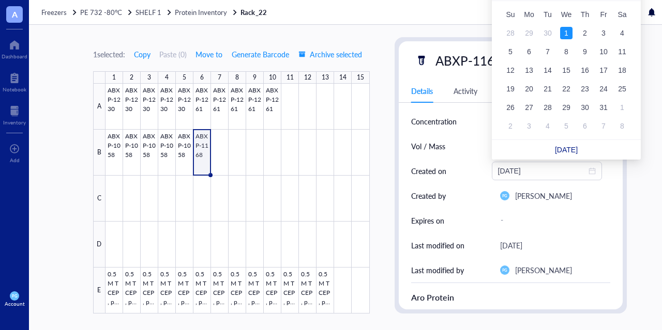
click at [480, 177] on div "Created on [DATE]" at bounding box center [511, 171] width 200 height 25
click at [522, 243] on div "[DATE]" at bounding box center [511, 245] width 22 height 12
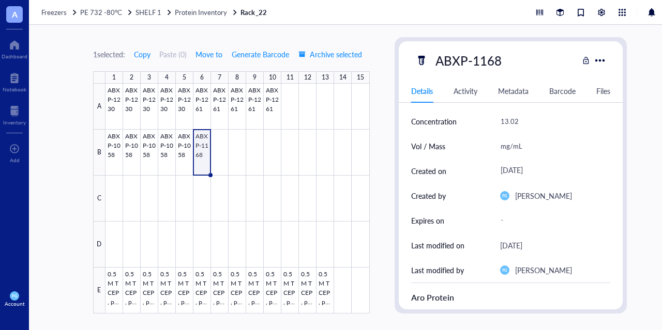
click at [522, 246] on div "[DATE]" at bounding box center [511, 245] width 22 height 12
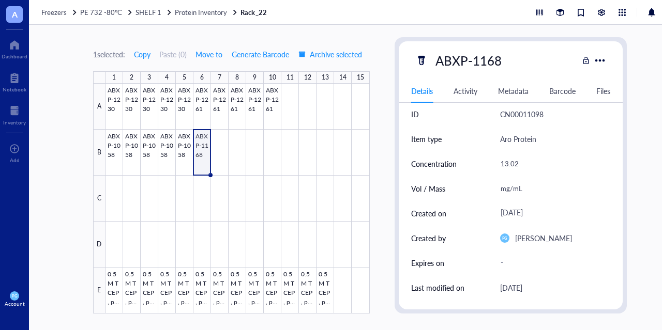
scroll to position [0, 0]
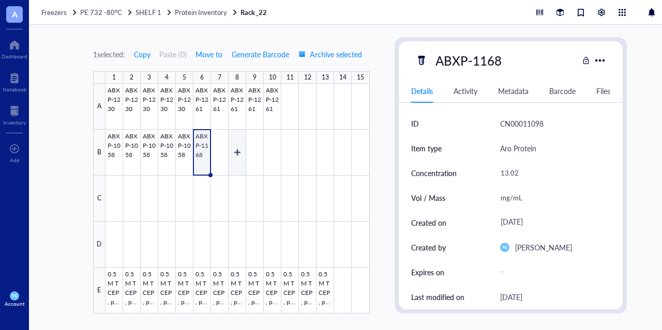
click at [230, 150] on div at bounding box center [237, 199] width 264 height 230
type textarea "Keep everyone on the same page…"
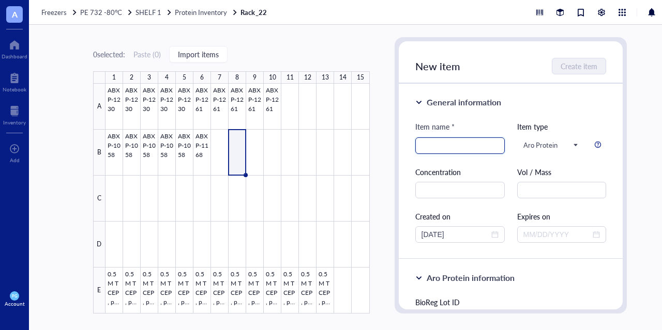
click at [458, 150] on input "search" at bounding box center [459, 146] width 77 height 16
type input "ABXP-1168"
click at [589, 57] on div "New item Create item" at bounding box center [510, 62] width 224 height 42
click at [583, 63] on span "Create item" at bounding box center [579, 66] width 37 height 8
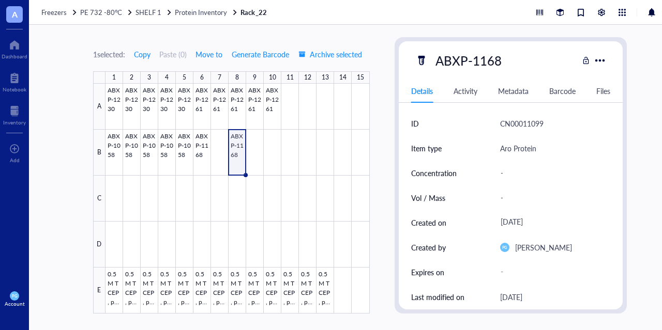
click at [501, 166] on div "-" at bounding box center [551, 173] width 111 height 22
type input "3"
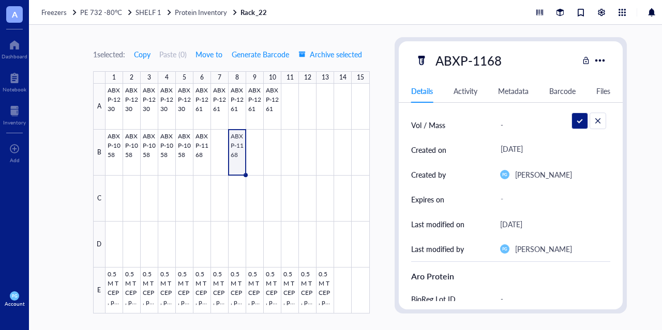
scroll to position [72, 0]
click at [543, 205] on div "-" at bounding box center [551, 200] width 111 height 19
click at [464, 189] on div "Expires on" at bounding box center [449, 200] width 76 height 25
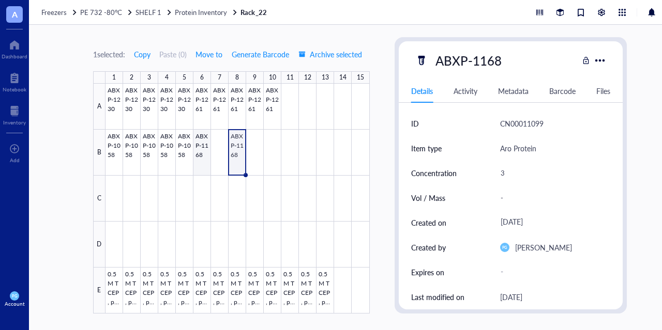
click at [201, 160] on div at bounding box center [237, 199] width 264 height 230
type textarea "Keep everyone on the same page…"
click at [531, 225] on div "[DATE]" at bounding box center [551, 222] width 111 height 19
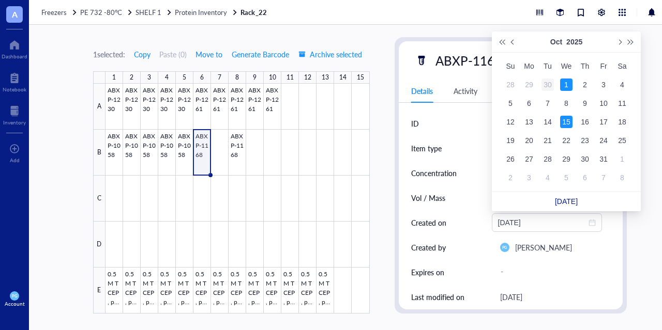
type input "[DATE]"
click at [544, 82] on div "30" at bounding box center [547, 85] width 12 height 12
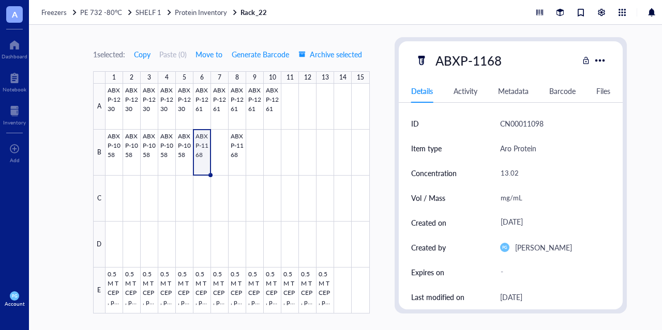
click at [546, 222] on div "[DATE]" at bounding box center [551, 222] width 111 height 19
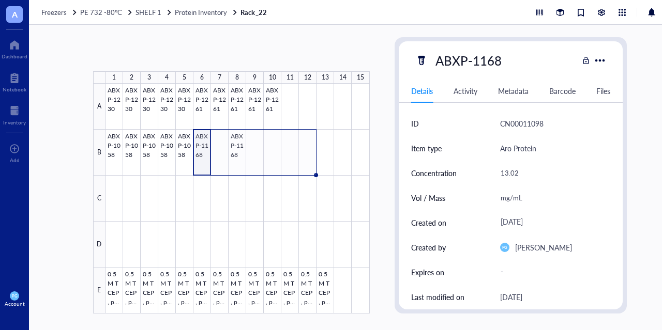
drag, startPoint x: 209, startPoint y: 174, endPoint x: 304, endPoint y: 172, distance: 95.1
click at [0, 0] on div "ABXP-1230 ABXP-1230 ABXP-1230 ABXP-1230 ABXP-1230 ABXP-1261 ABXP-1261 ABXP-1261…" at bounding box center [0, 0] width 0 height 0
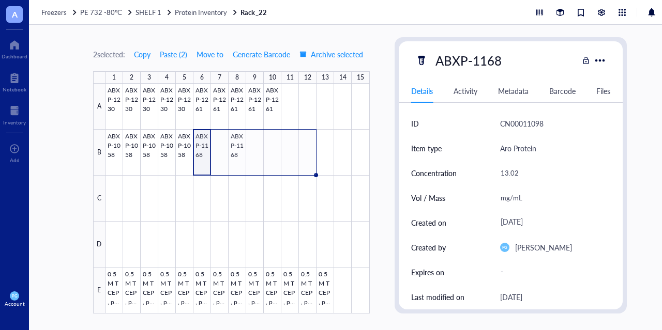
click at [207, 158] on div at bounding box center [237, 199] width 264 height 230
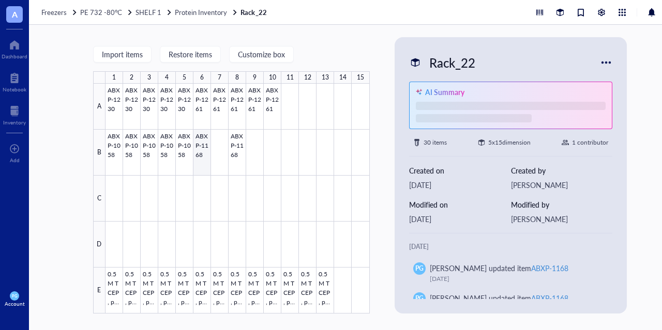
click at [207, 158] on div at bounding box center [237, 199] width 264 height 230
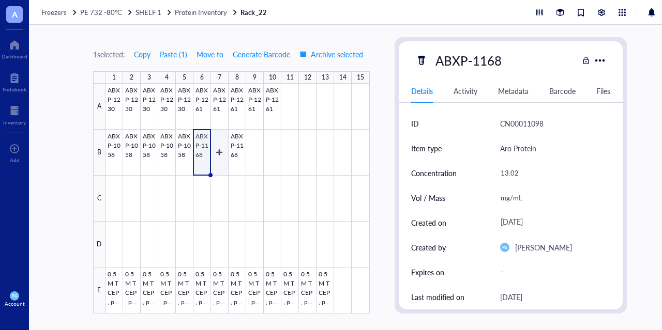
click at [216, 158] on div at bounding box center [237, 199] width 264 height 230
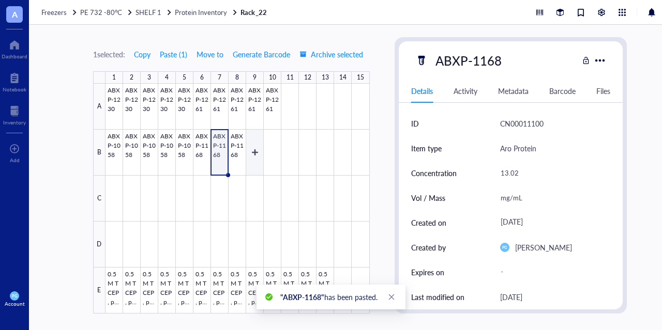
click at [260, 165] on div at bounding box center [237, 199] width 264 height 230
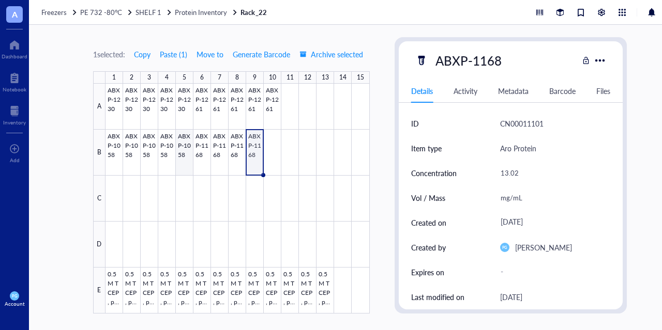
click at [181, 167] on div at bounding box center [237, 199] width 264 height 230
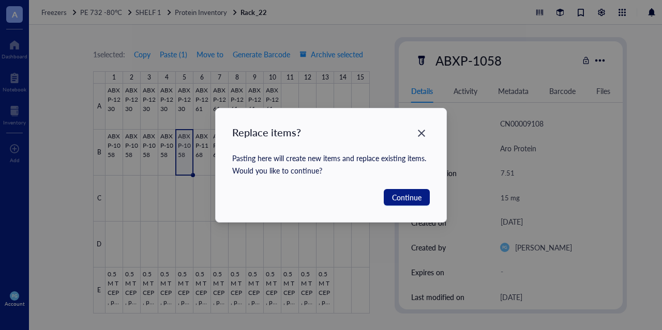
click at [420, 142] on div "Replace items? Pasting here will create new items and replace existing items. W…" at bounding box center [331, 166] width 231 height 114
click at [419, 139] on div "Close" at bounding box center [421, 133] width 17 height 17
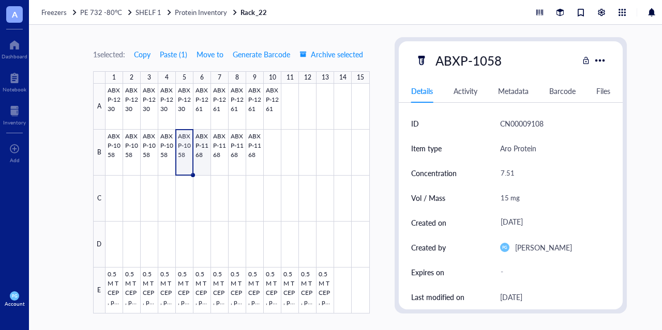
click at [197, 145] on div at bounding box center [237, 199] width 264 height 230
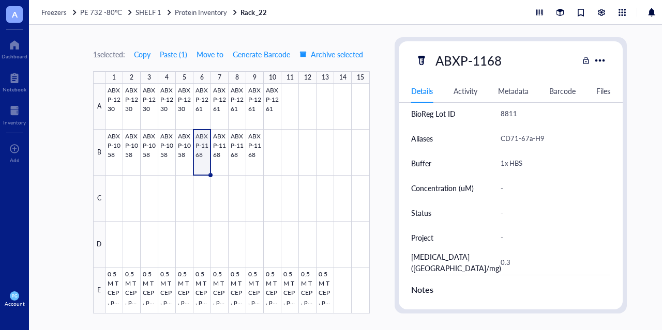
scroll to position [310, 0]
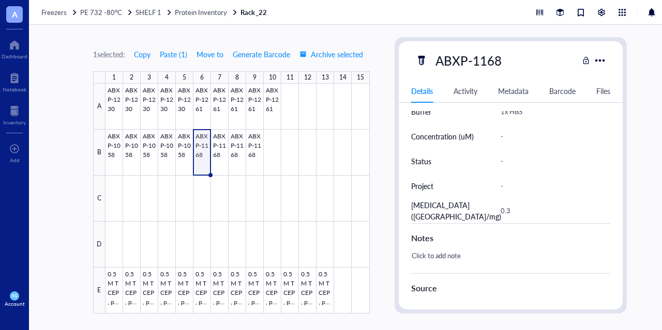
click at [544, 195] on div "-" at bounding box center [551, 186] width 111 height 22
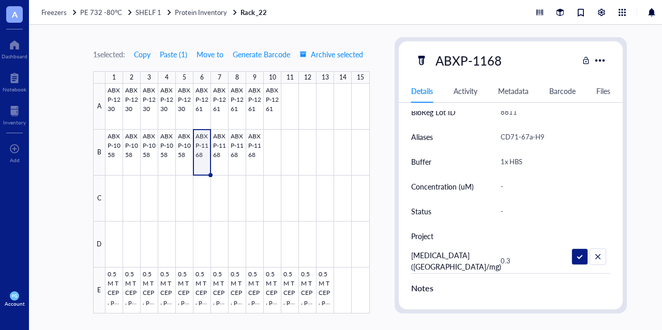
scroll to position [258, 0]
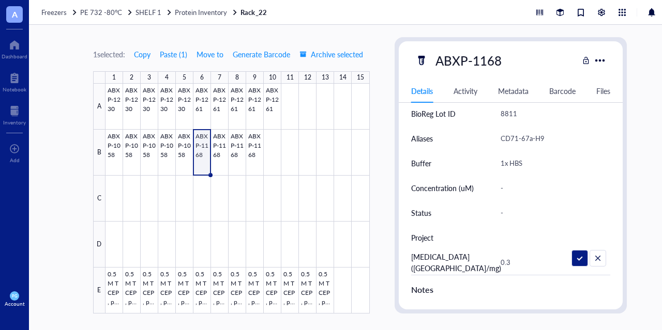
click at [534, 187] on div "-" at bounding box center [551, 188] width 111 height 22
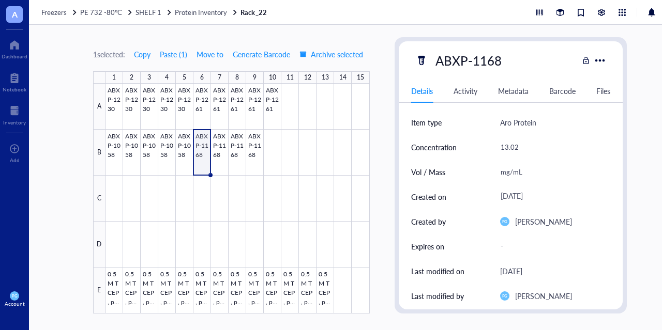
scroll to position [0, 0]
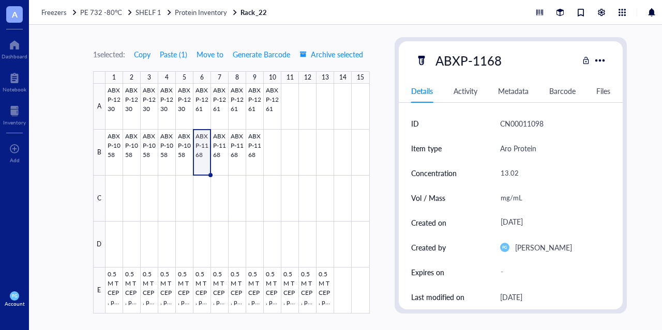
click at [526, 199] on div "mg/mL" at bounding box center [551, 198] width 111 height 22
drag, startPoint x: 526, startPoint y: 200, endPoint x: 515, endPoint y: 198, distance: 11.6
click at [515, 198] on input "mg/mL" at bounding box center [551, 198] width 110 height 21
click at [567, 197] on input "mg/mL" at bounding box center [551, 198] width 110 height 21
click at [649, 104] on div "1 selected: Copy Paste ( 1 ) Move to Generate Barcode Archive selected 1 2 3 4 …" at bounding box center [360, 177] width 662 height 305
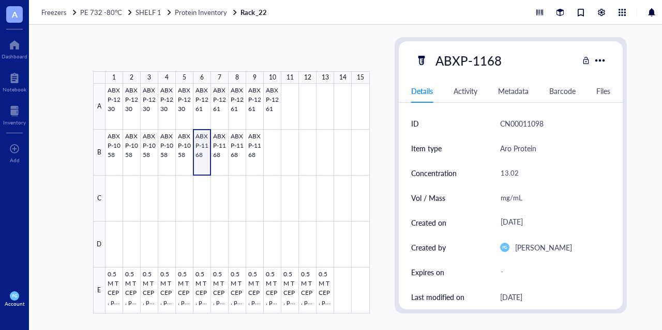
click at [203, 145] on div at bounding box center [237, 199] width 264 height 230
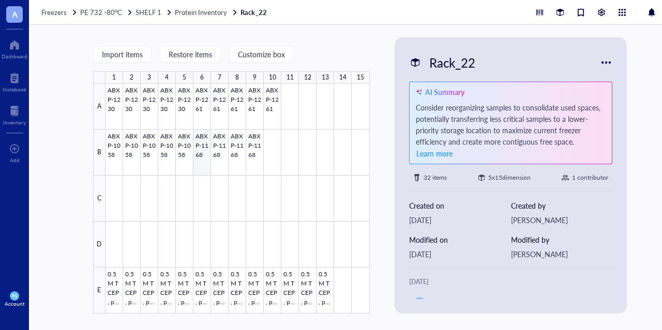
click at [204, 153] on div at bounding box center [237, 199] width 264 height 230
type textarea "Keep everyone on the same page…"
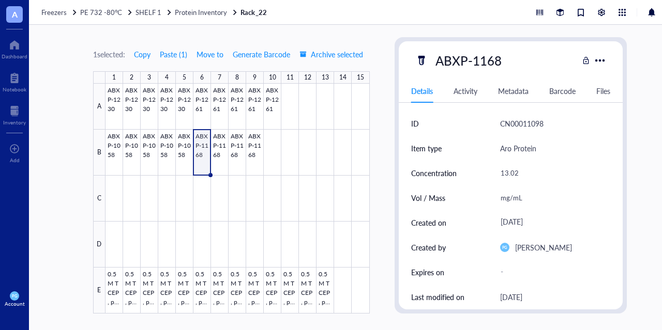
click at [516, 197] on div "mg/mL" at bounding box center [551, 198] width 111 height 22
drag, startPoint x: 527, startPoint y: 201, endPoint x: 497, endPoint y: 205, distance: 30.3
click at [497, 205] on input "mg/mL" at bounding box center [551, 198] width 110 height 21
click at [522, 174] on div "13.02" at bounding box center [551, 173] width 111 height 22
type input "13.02 mg/mL"
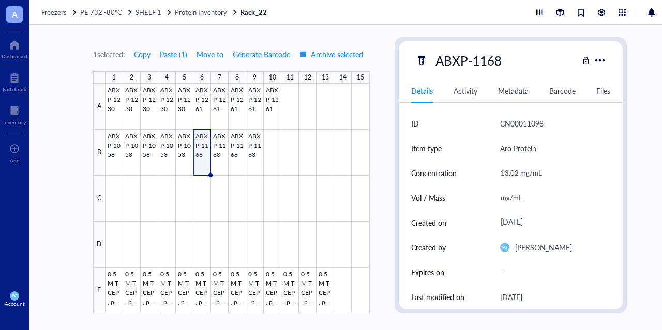
click at [525, 197] on div "mg/mL" at bounding box center [551, 198] width 111 height 22
click at [524, 197] on div "mg/mL" at bounding box center [551, 198] width 111 height 22
drag, startPoint x: 525, startPoint y: 197, endPoint x: 487, endPoint y: 192, distance: 38.5
click at [487, 192] on div "Vol / Mass mg/mL" at bounding box center [511, 198] width 200 height 25
type input "100mg"
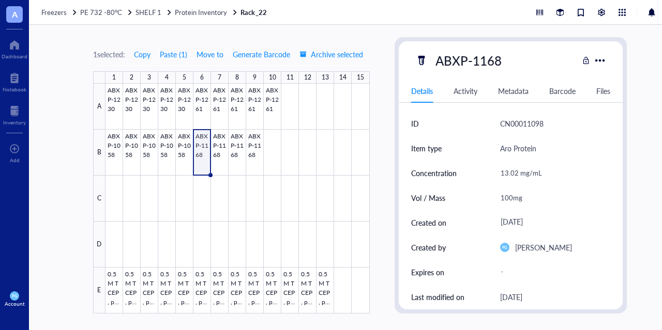
click at [203, 146] on div at bounding box center [237, 199] width 264 height 230
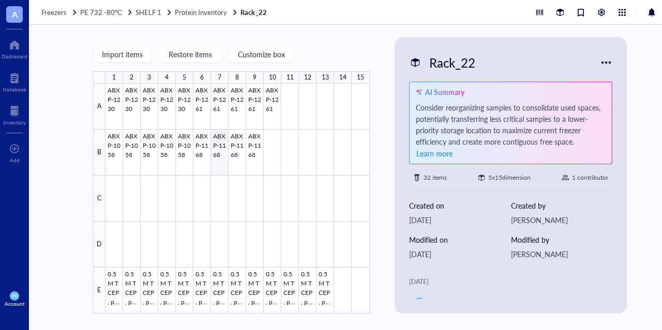
click at [219, 145] on div at bounding box center [237, 199] width 264 height 230
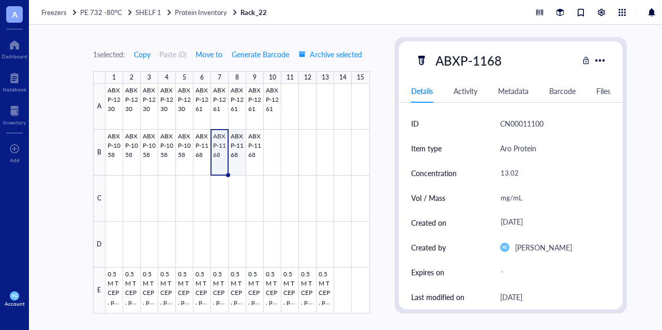
click at [237, 147] on div at bounding box center [237, 199] width 264 height 230
click at [258, 150] on div at bounding box center [237, 199] width 264 height 230
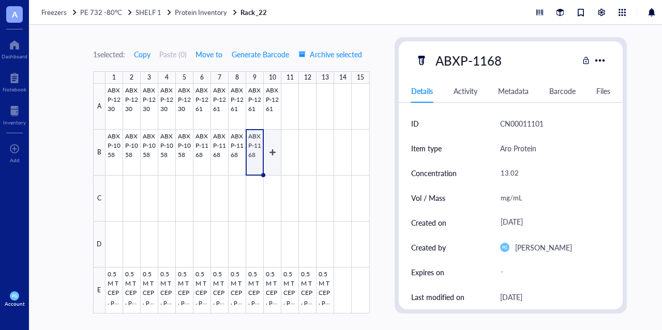
click at [273, 149] on div at bounding box center [237, 199] width 264 height 230
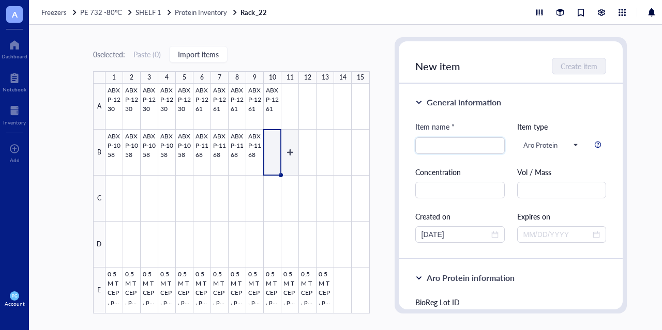
click at [287, 149] on div at bounding box center [237, 199] width 264 height 230
click at [252, 148] on div at bounding box center [237, 199] width 264 height 230
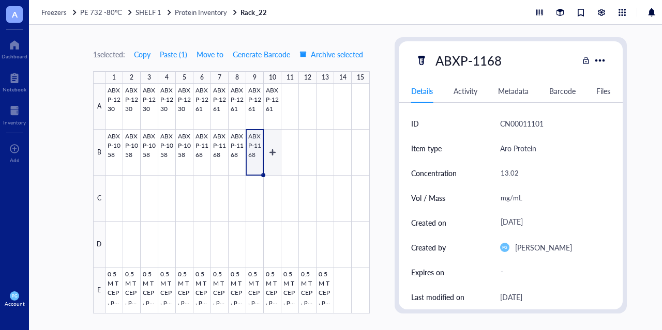
click at [268, 148] on div at bounding box center [237, 199] width 264 height 230
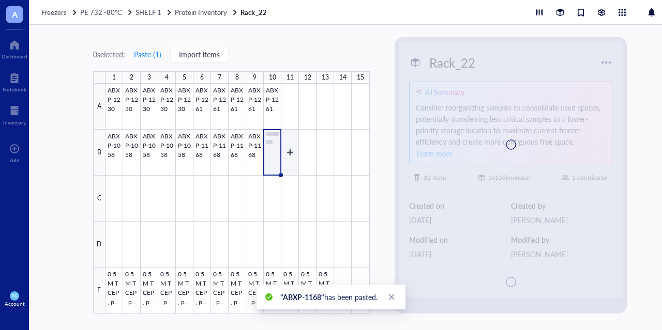
click at [287, 149] on div at bounding box center [237, 199] width 264 height 230
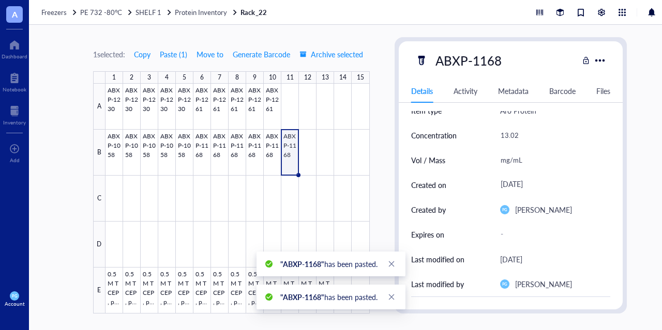
scroll to position [52, 0]
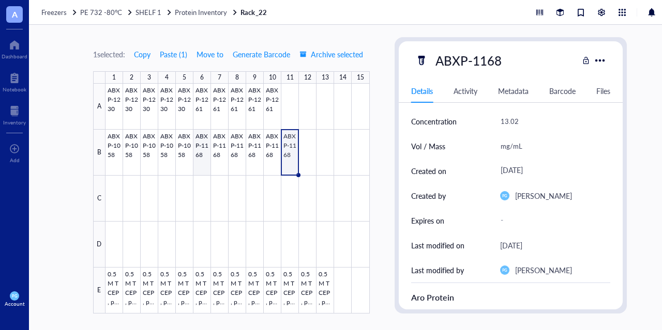
click at [205, 158] on div at bounding box center [237, 199] width 264 height 230
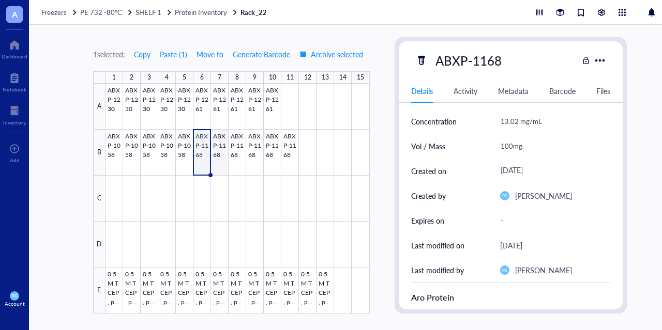
click at [220, 155] on div at bounding box center [237, 199] width 264 height 230
click at [201, 155] on div at bounding box center [237, 199] width 264 height 230
click at [218, 151] on div at bounding box center [237, 199] width 264 height 230
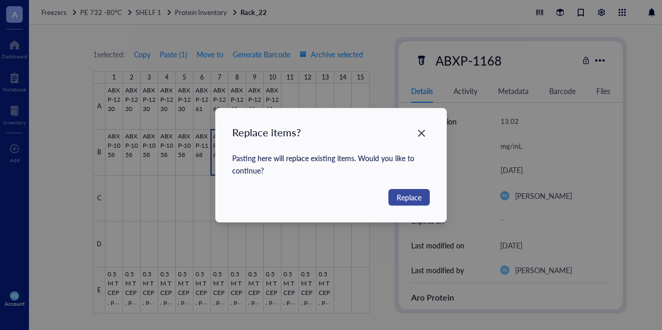
click at [403, 199] on span "Replace" at bounding box center [408, 197] width 25 height 11
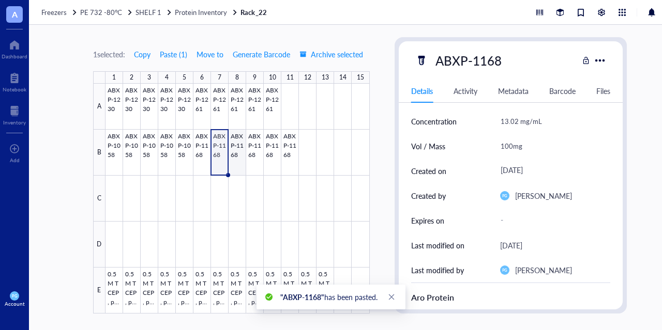
click at [239, 152] on div at bounding box center [237, 199] width 264 height 230
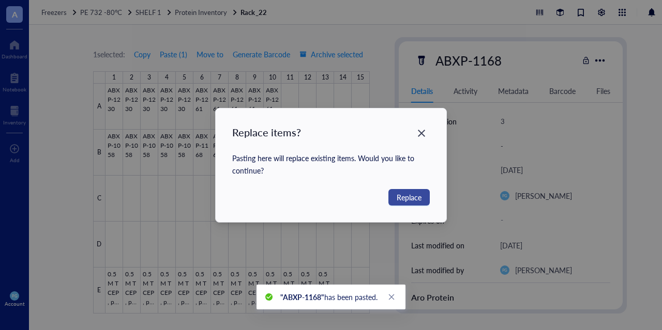
click at [402, 201] on span "Replace" at bounding box center [408, 197] width 25 height 11
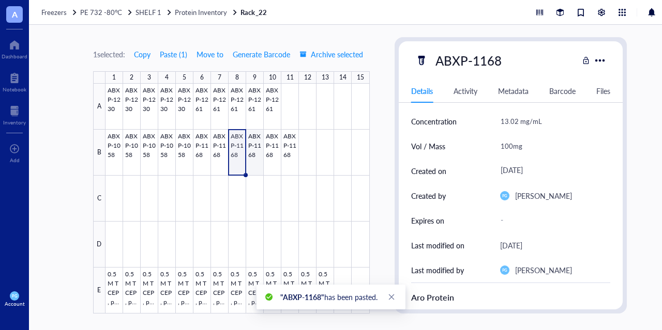
click at [255, 146] on div at bounding box center [237, 199] width 264 height 230
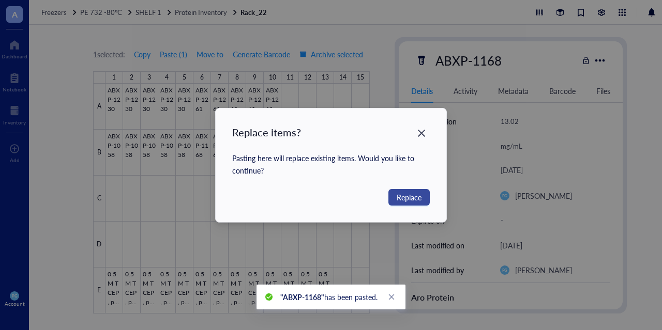
click at [409, 200] on span "Replace" at bounding box center [408, 197] width 25 height 11
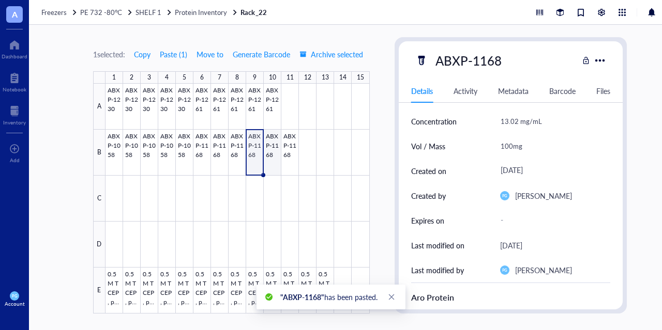
click at [273, 151] on div at bounding box center [237, 199] width 264 height 230
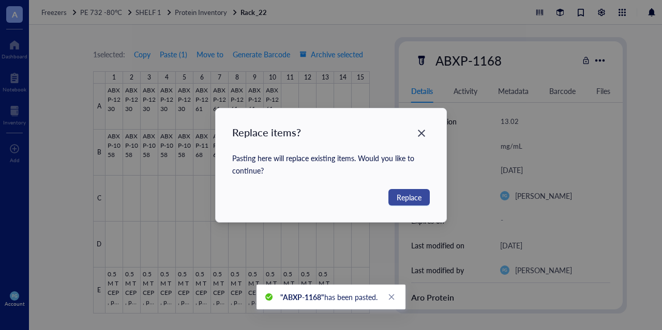
click at [408, 201] on span "Replace" at bounding box center [408, 197] width 25 height 11
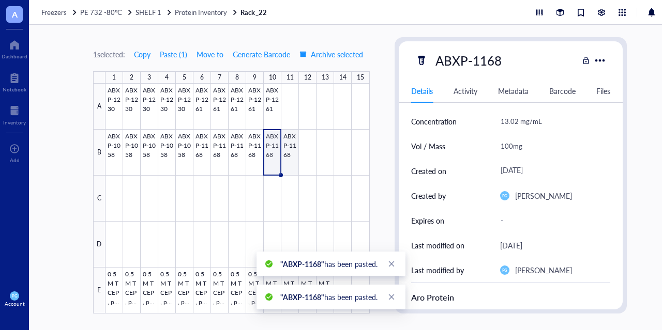
click at [295, 155] on div at bounding box center [237, 199] width 264 height 230
type textarea "Keep everyone on the same page…"
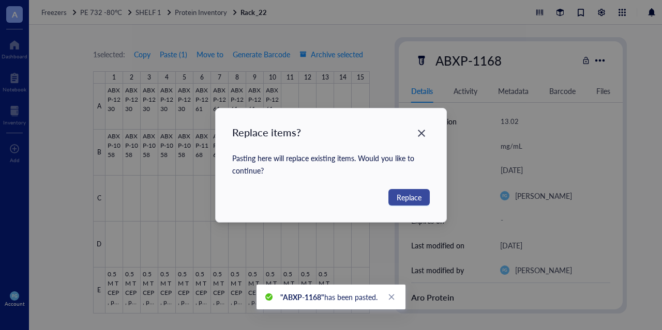
click at [410, 195] on span "Replace" at bounding box center [408, 197] width 25 height 11
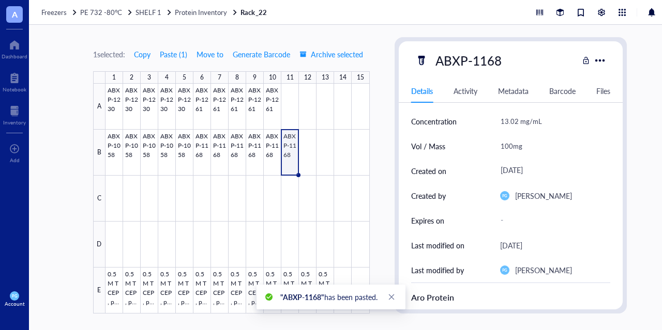
click at [510, 147] on div "100mg" at bounding box center [551, 146] width 111 height 22
click at [509, 146] on input "100mg" at bounding box center [551, 146] width 110 height 21
type input "50mg"
click at [324, 188] on div at bounding box center [237, 199] width 264 height 230
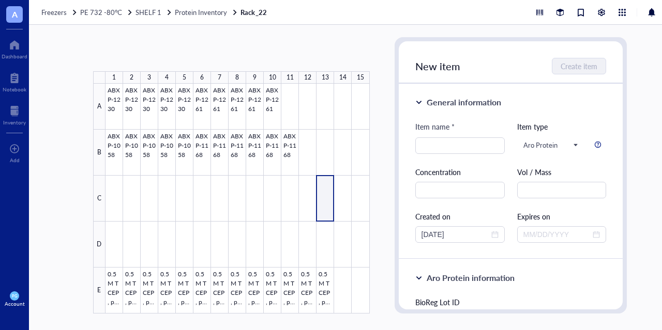
type textarea "Keep everyone on the same page…"
